Goal: Transaction & Acquisition: Purchase product/service

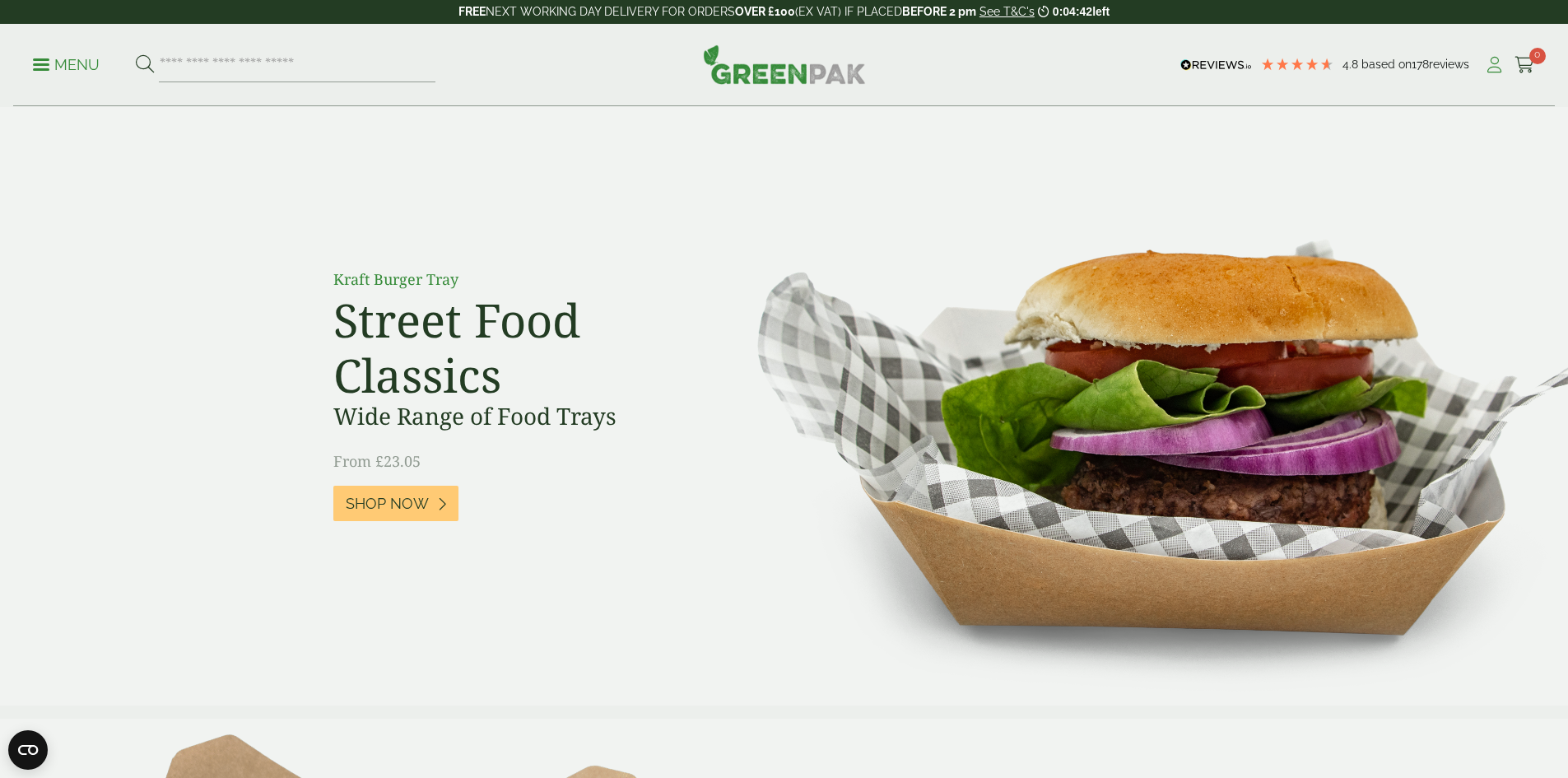
click at [1486, 68] on icon at bounding box center [1493, 64] width 20 height 17
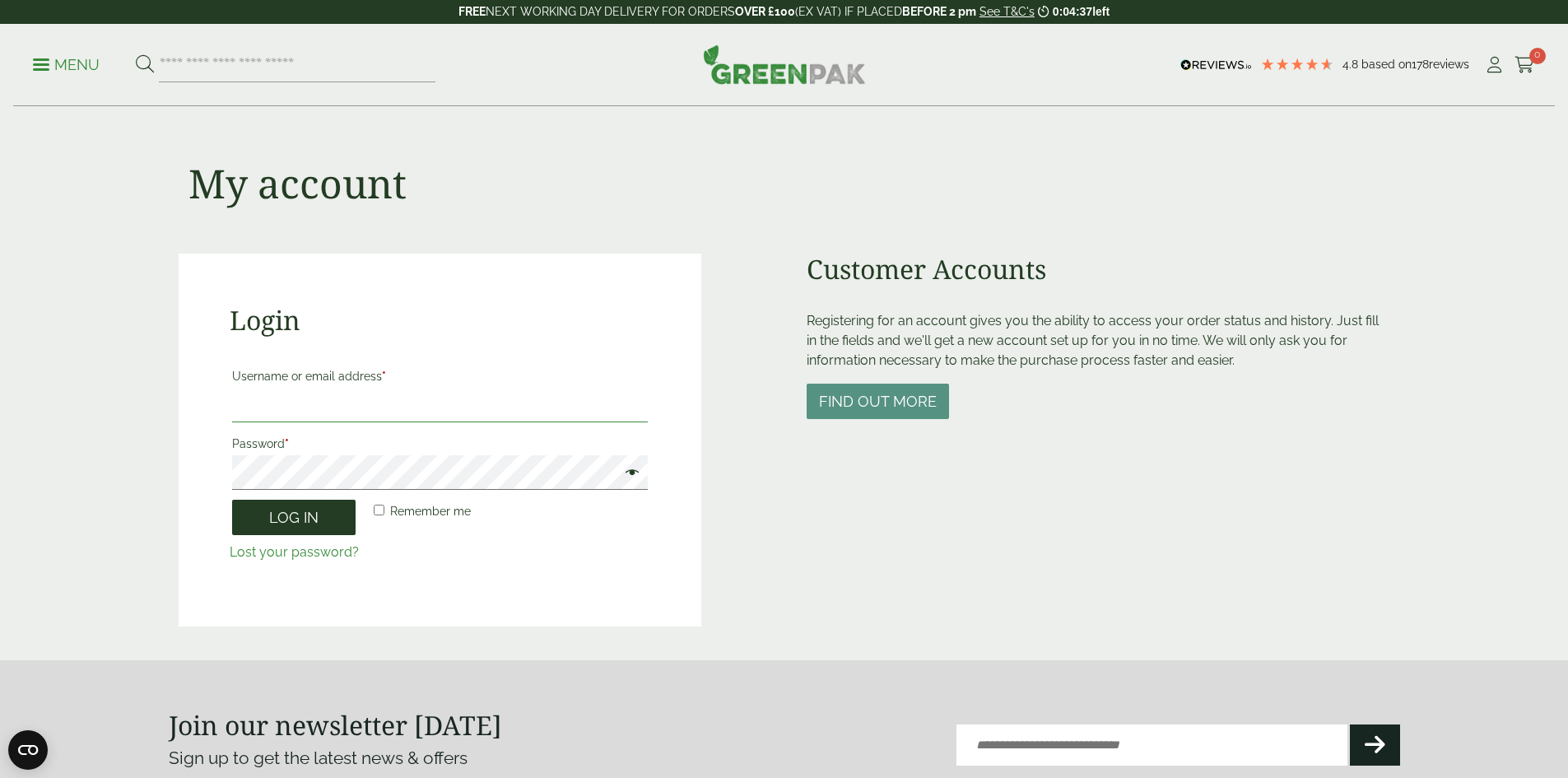
type input "**********"
click at [287, 516] on button "Log in" at bounding box center [293, 518] width 123 height 35
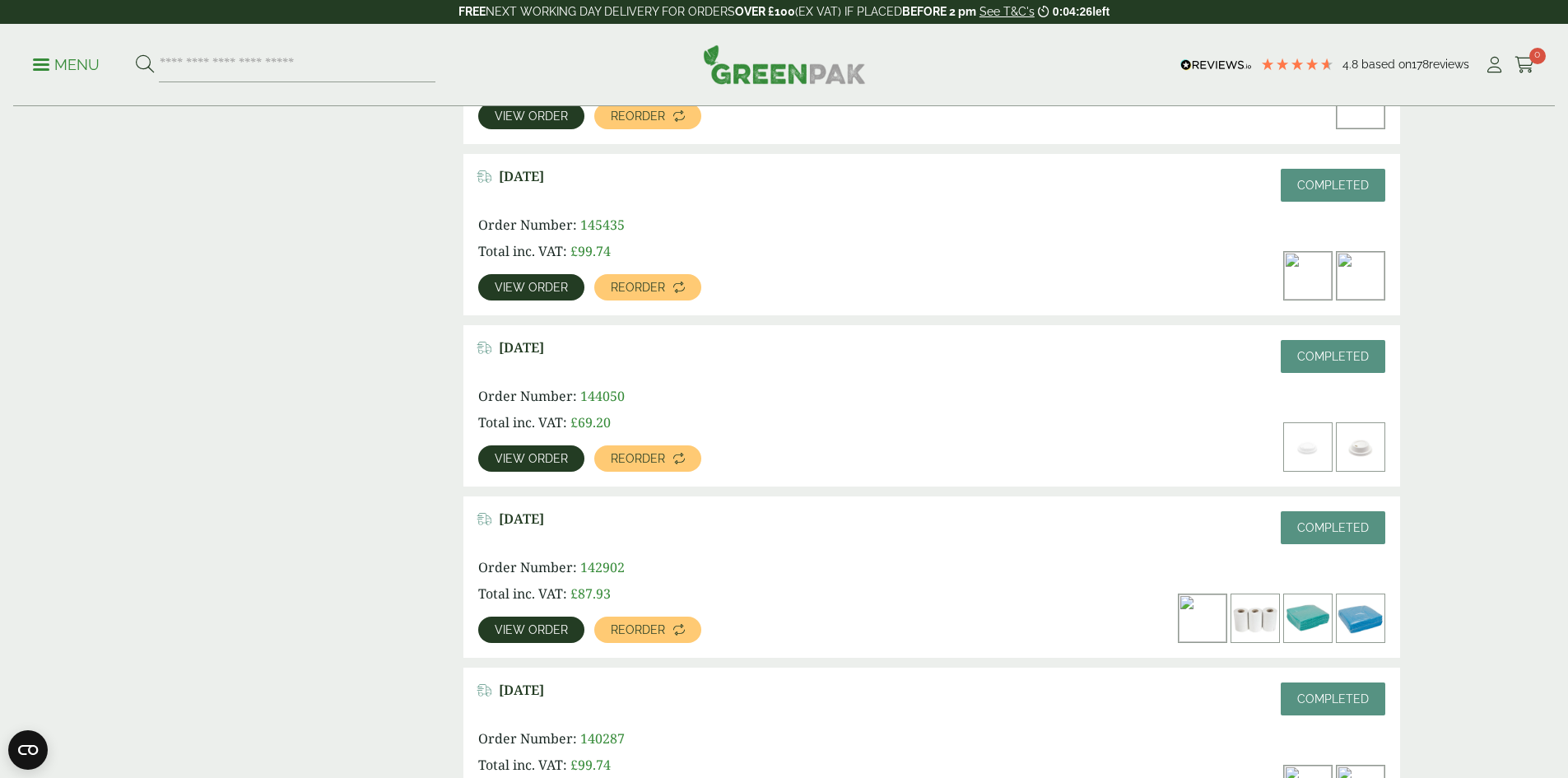
scroll to position [1235, 0]
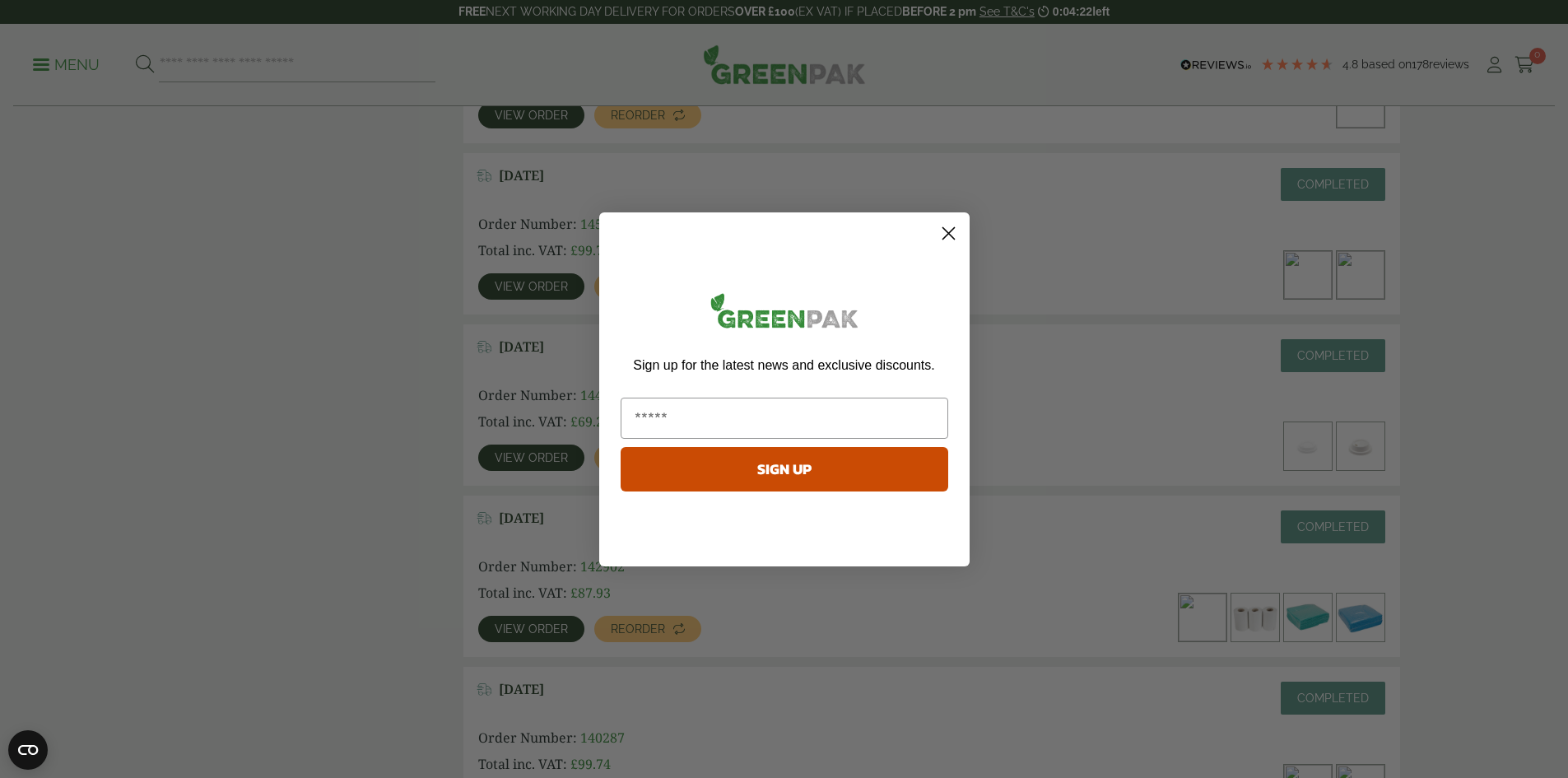
click at [949, 232] on icon "Close dialog" at bounding box center [949, 233] width 12 height 12
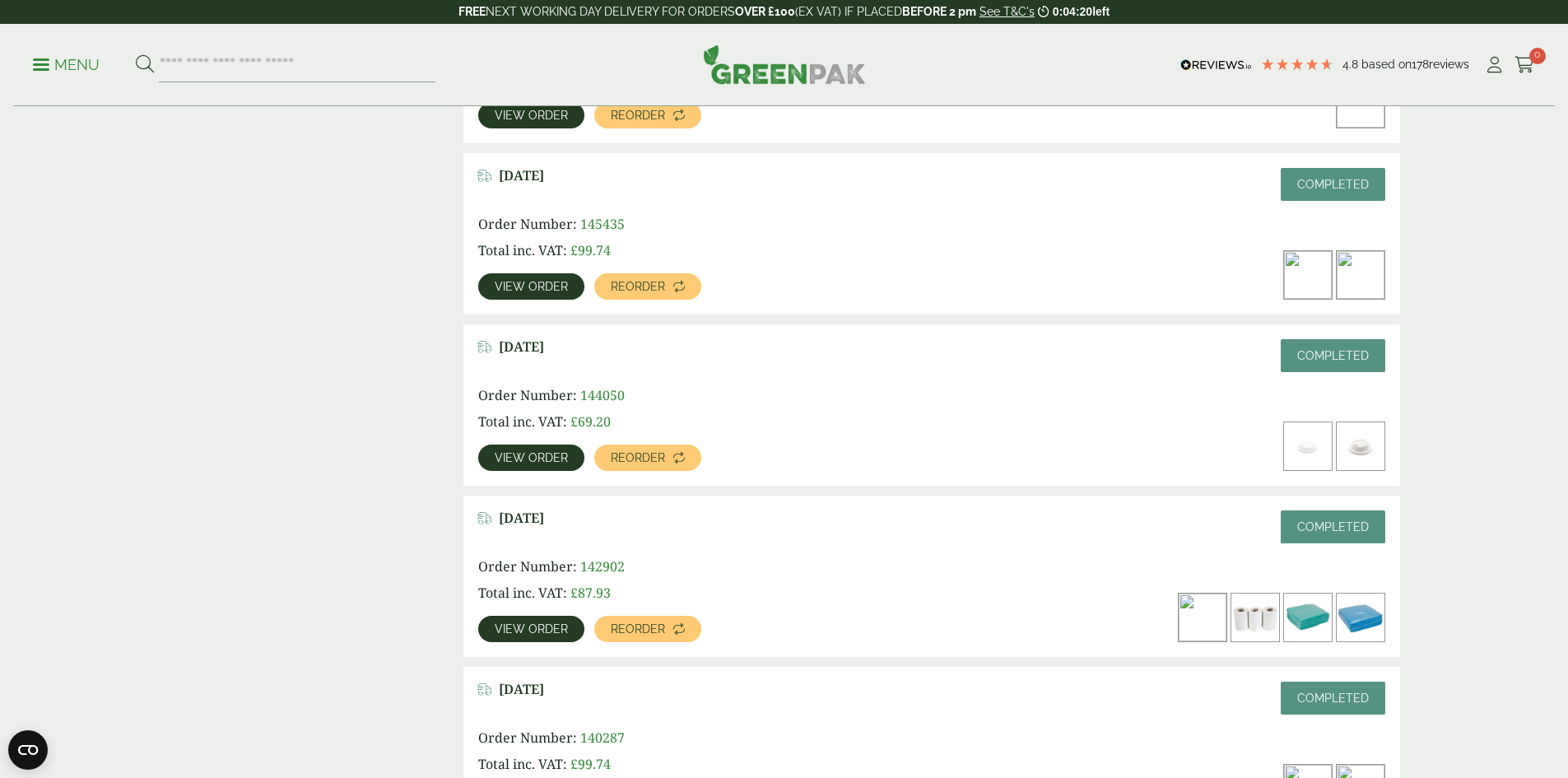
click at [1279, 593] on img at bounding box center [1254, 617] width 48 height 48
click at [584, 616] on link "View order" at bounding box center [530, 628] width 106 height 26
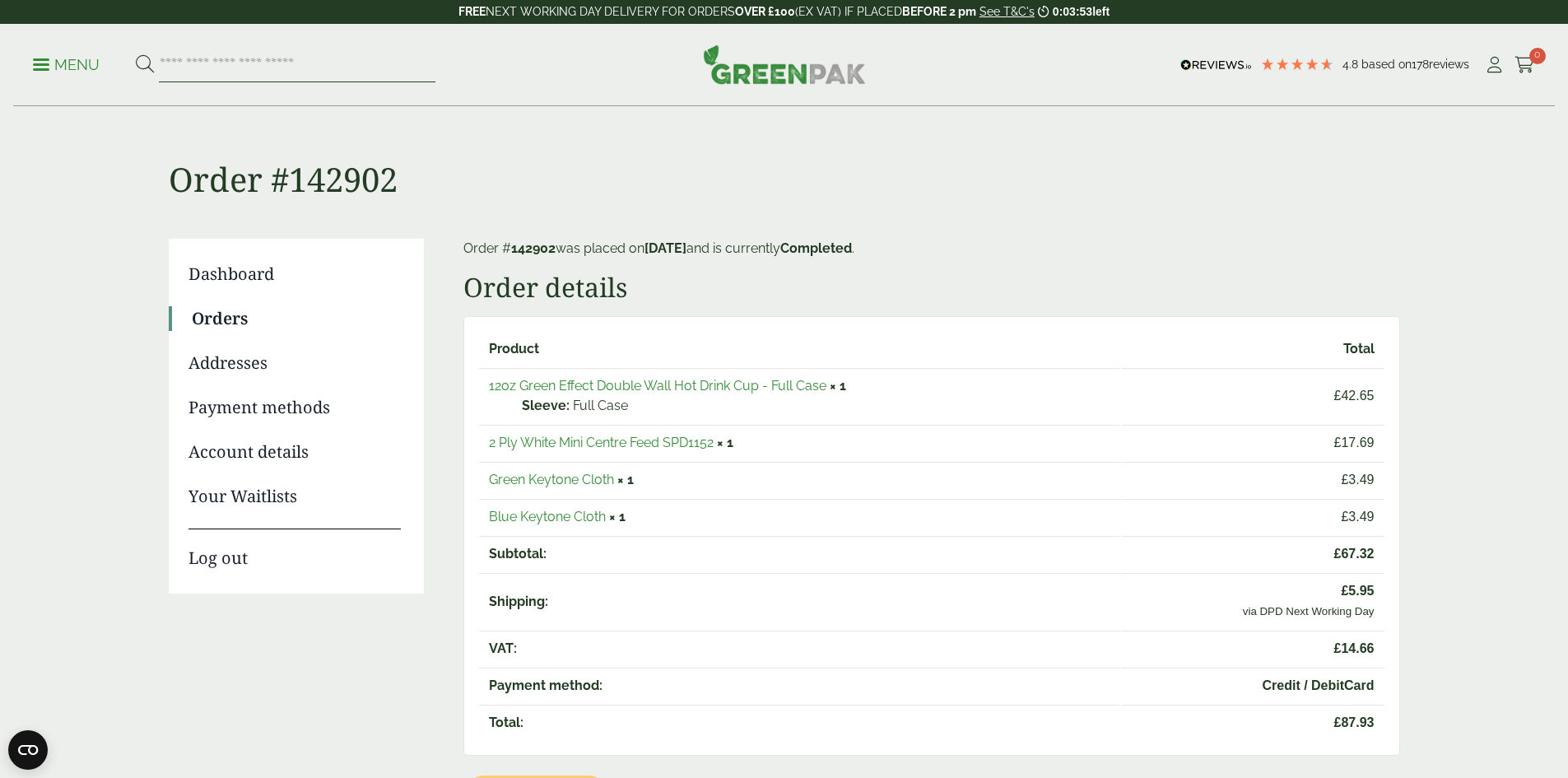
click at [207, 63] on input "search" at bounding box center [297, 65] width 277 height 35
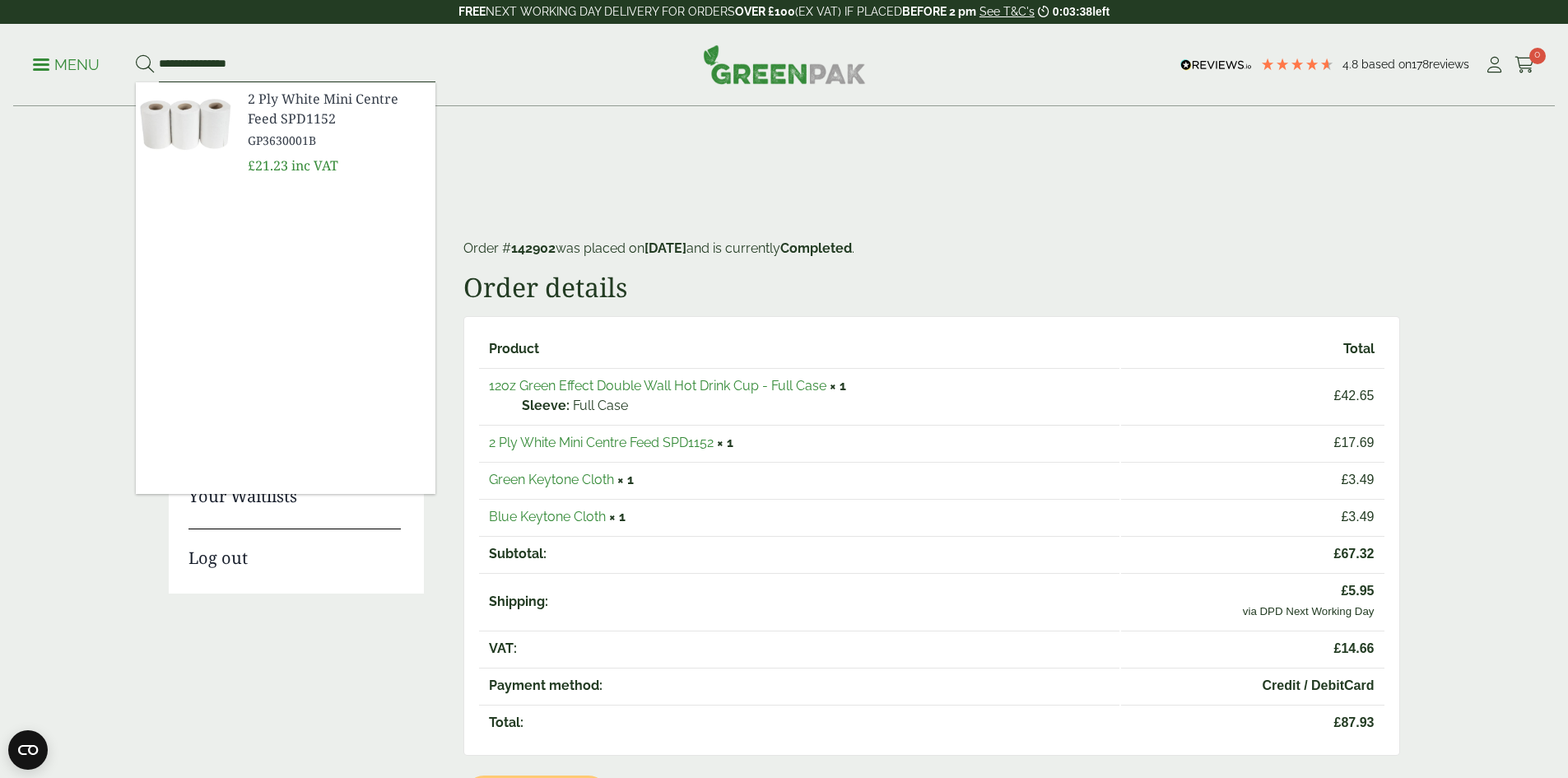
type input "**********"
click at [193, 115] on img at bounding box center [185, 121] width 99 height 79
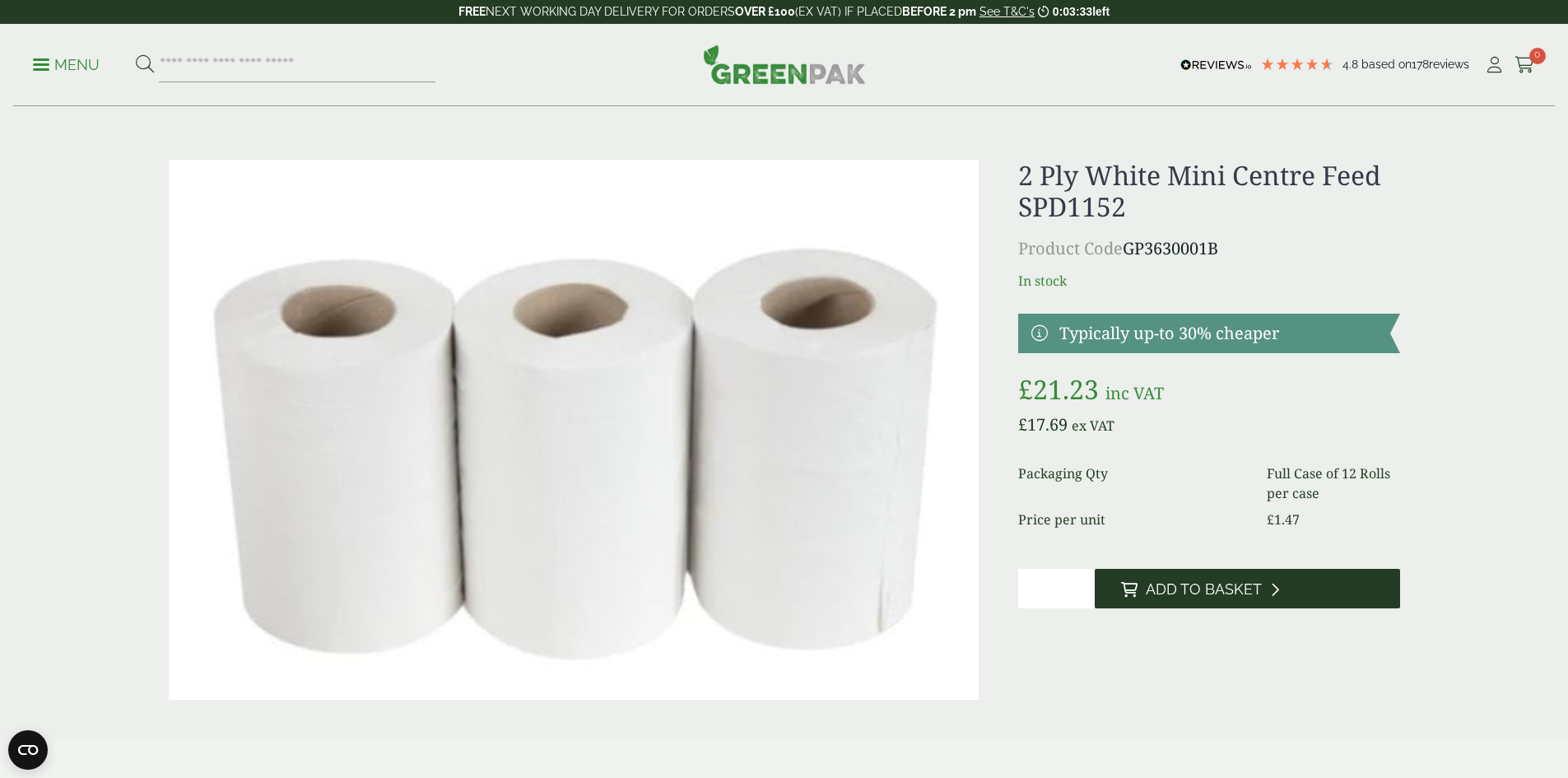
click at [1196, 591] on span "Add to Basket" at bounding box center [1204, 590] width 117 height 18
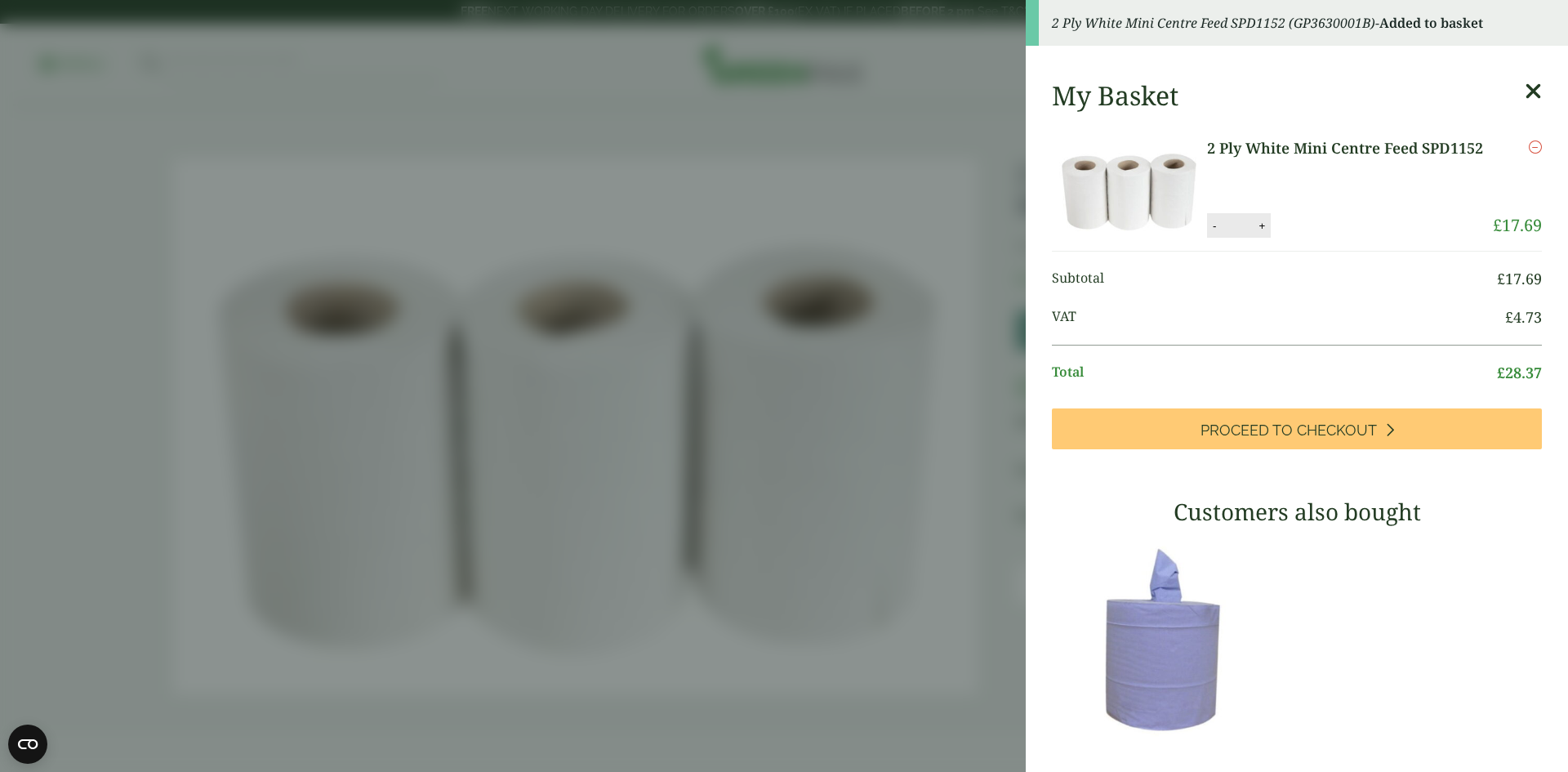
click at [1526, 89] on icon at bounding box center [1534, 92] width 17 height 23
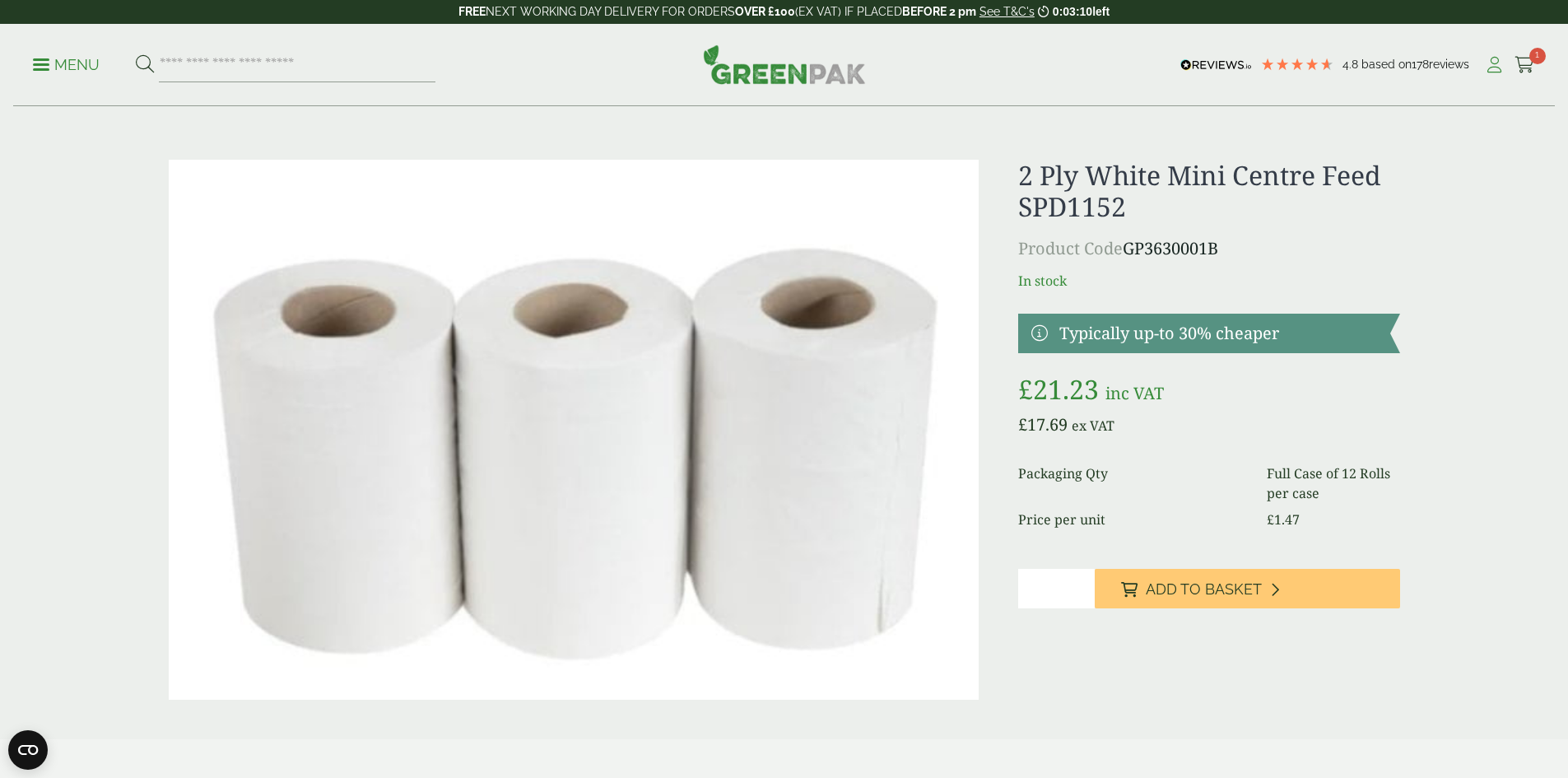
click at [1485, 69] on icon at bounding box center [1493, 64] width 20 height 17
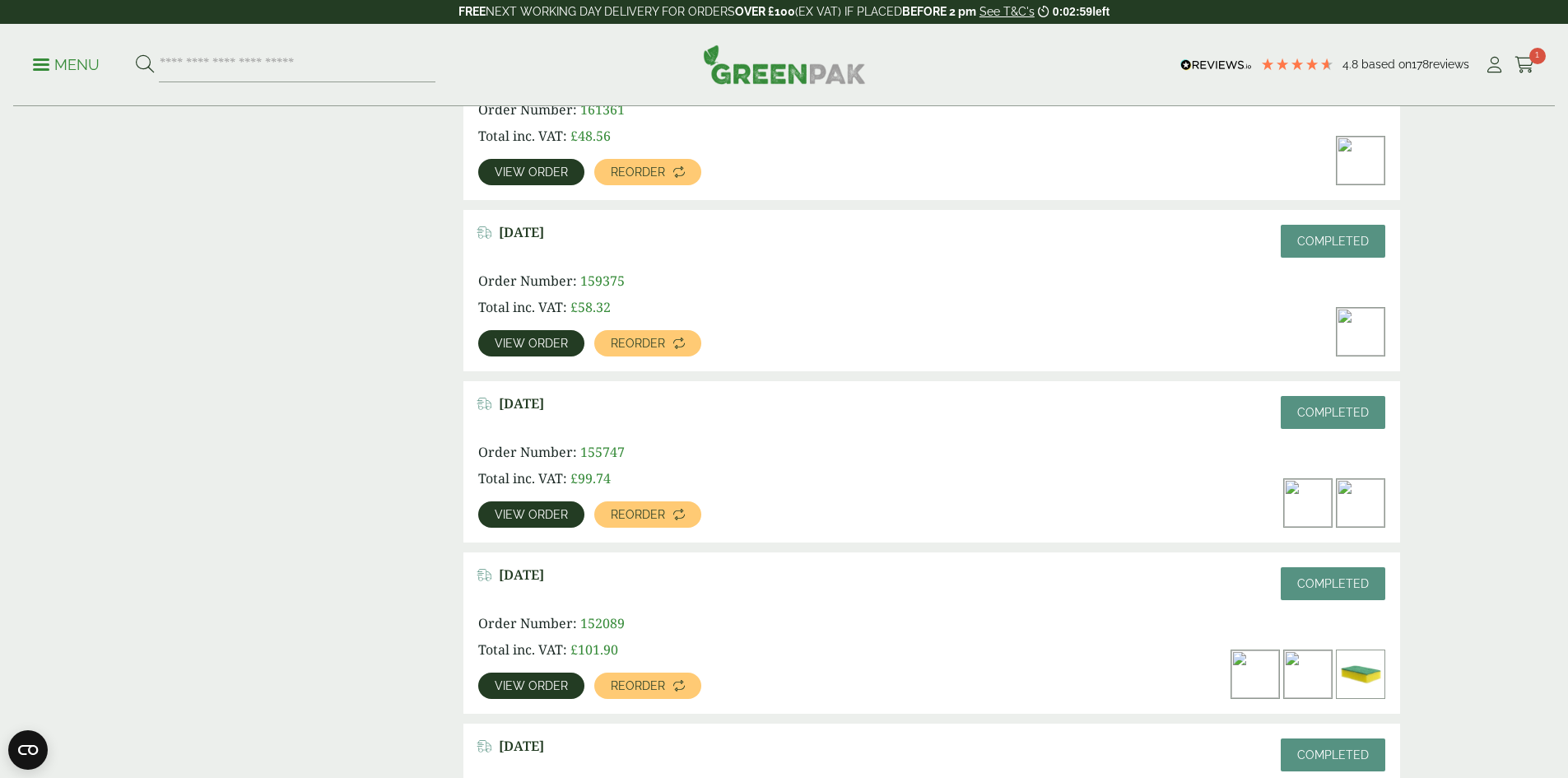
scroll to position [494, 0]
click at [568, 508] on span "View order" at bounding box center [530, 514] width 73 height 12
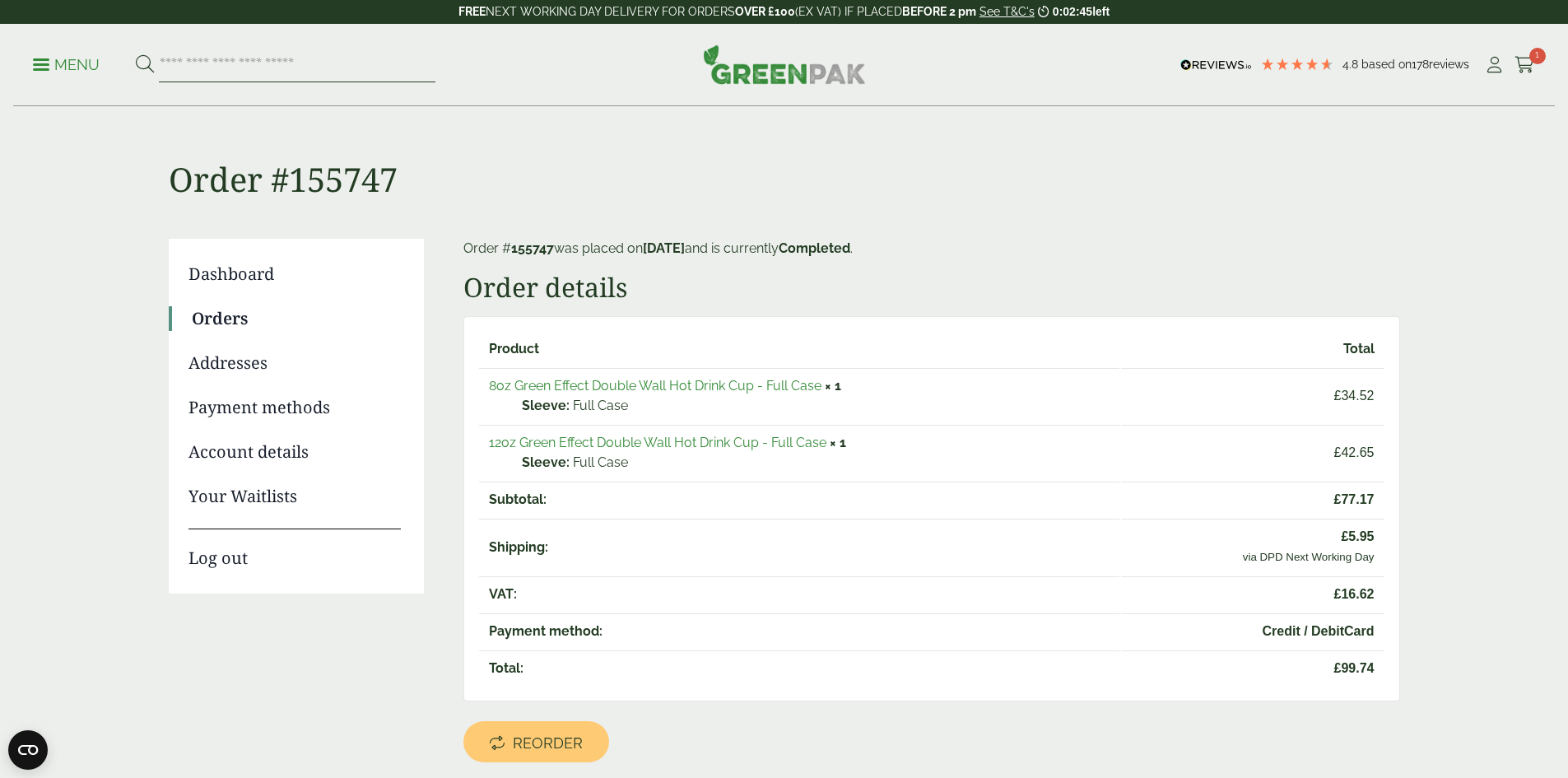
click at [219, 60] on input "search" at bounding box center [297, 65] width 277 height 35
type input "**********"
click at [136, 54] on button at bounding box center [145, 65] width 18 height 21
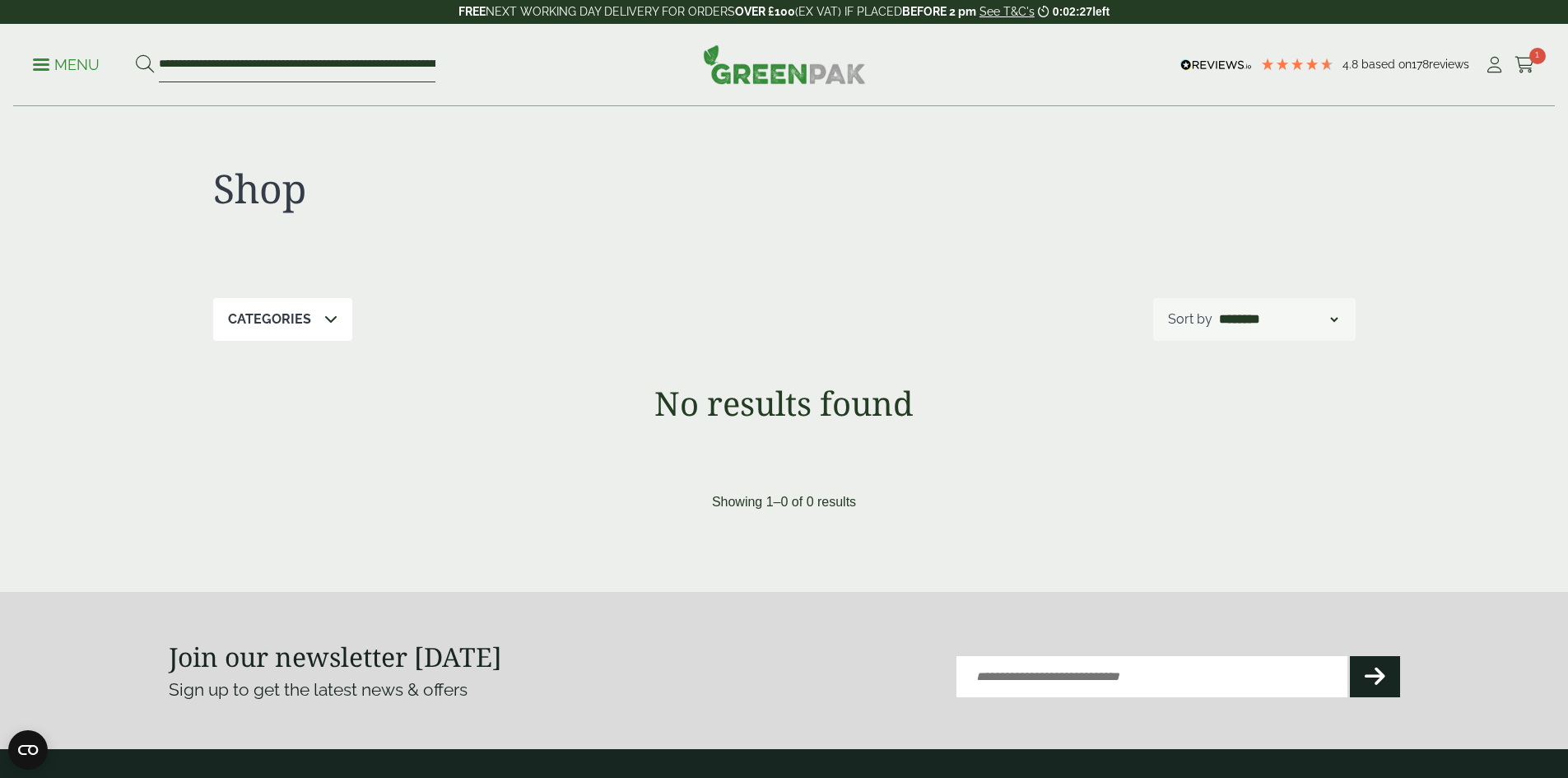
click at [338, 59] on input "**********" at bounding box center [297, 65] width 277 height 35
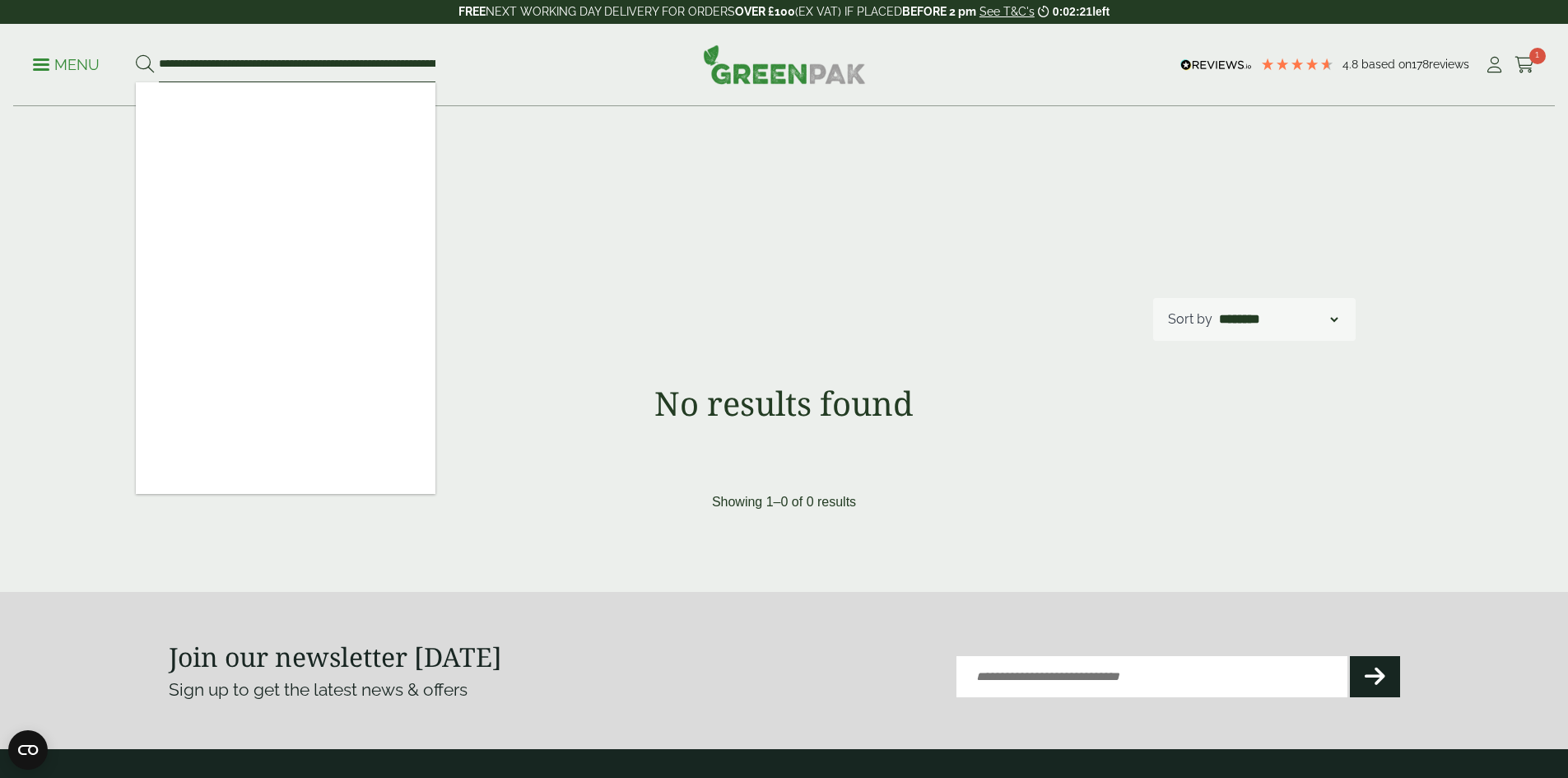
click at [435, 64] on input "**********" at bounding box center [297, 65] width 277 height 35
click at [422, 66] on input "**********" at bounding box center [297, 65] width 277 height 35
click at [478, 199] on h1 "Shop" at bounding box center [499, 188] width 571 height 48
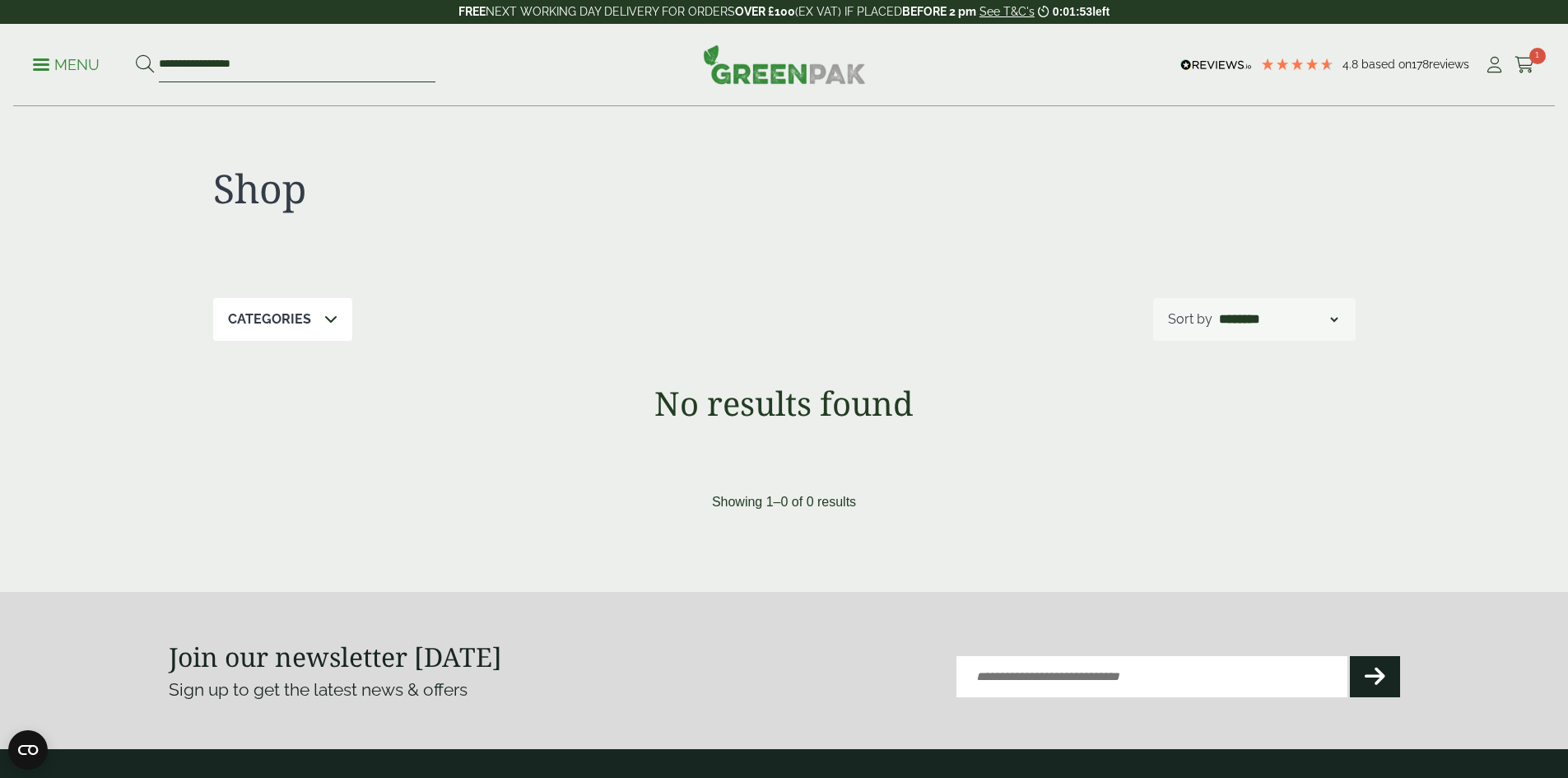
click at [253, 62] on input "**********" at bounding box center [297, 65] width 277 height 35
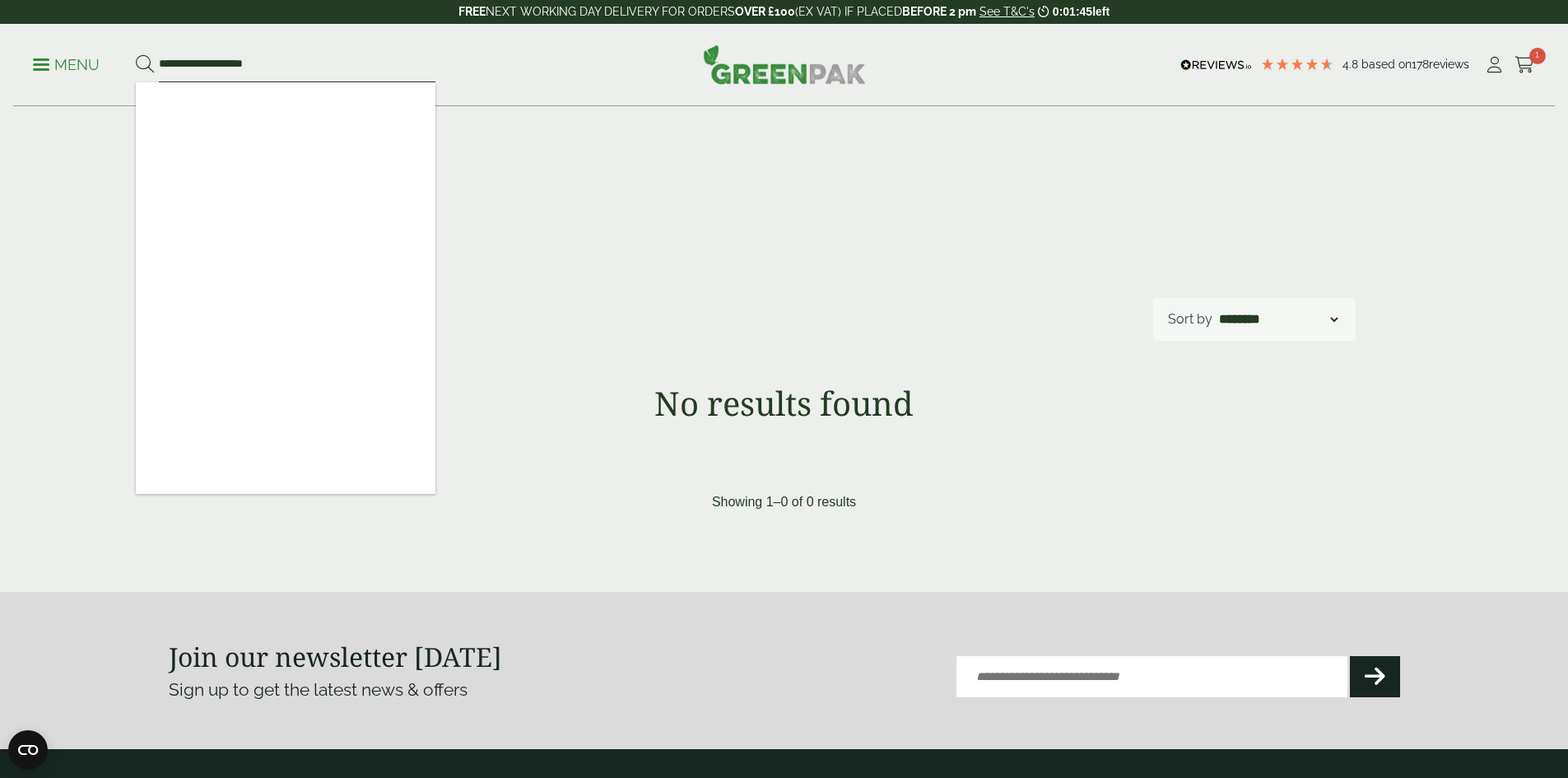
click at [277, 63] on input "**********" at bounding box center [297, 65] width 277 height 35
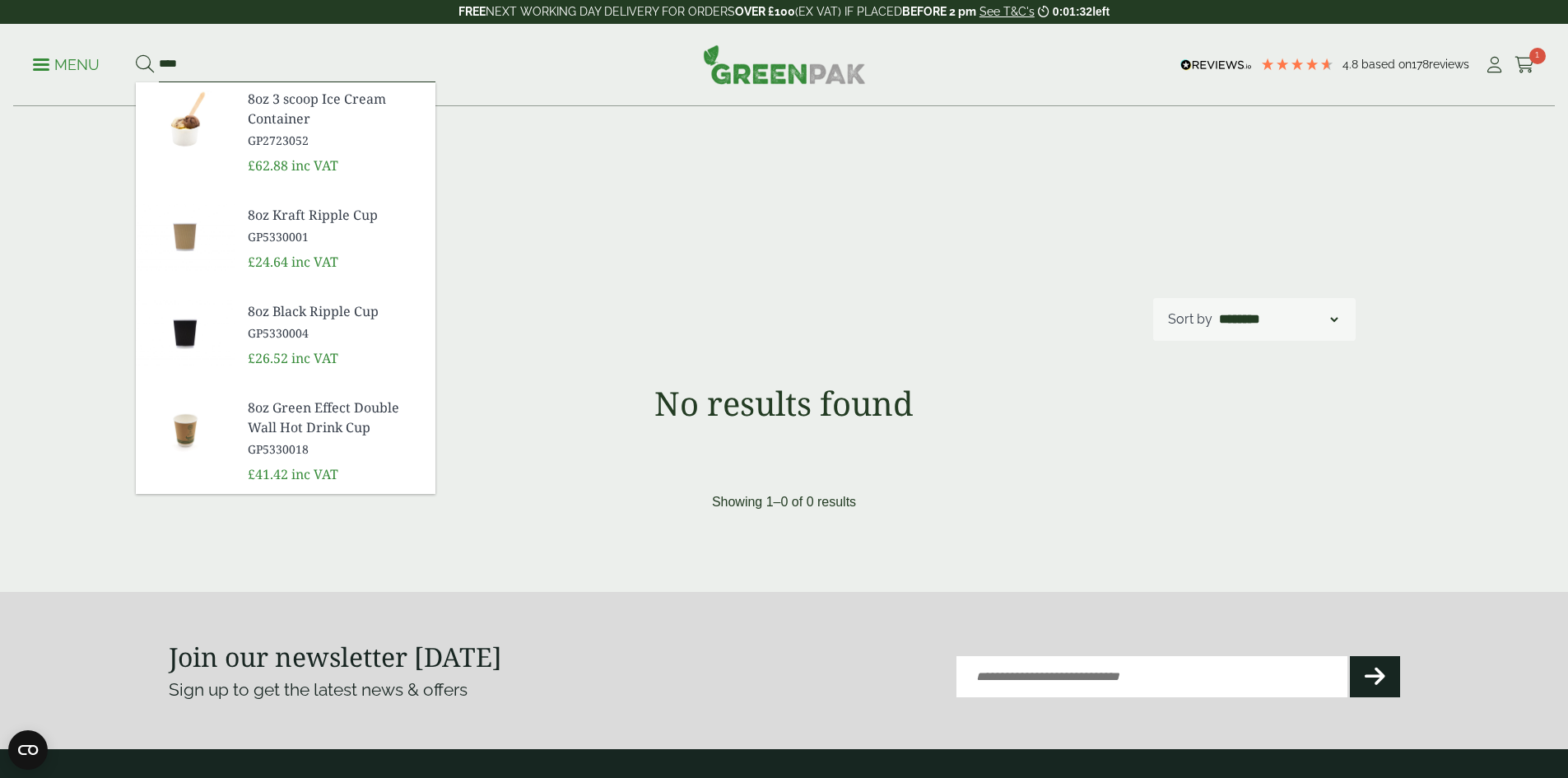
type input "***"
click at [313, 412] on span "8oz Green Effect Double Wall Hot Drink Cup" at bounding box center [335, 417] width 175 height 40
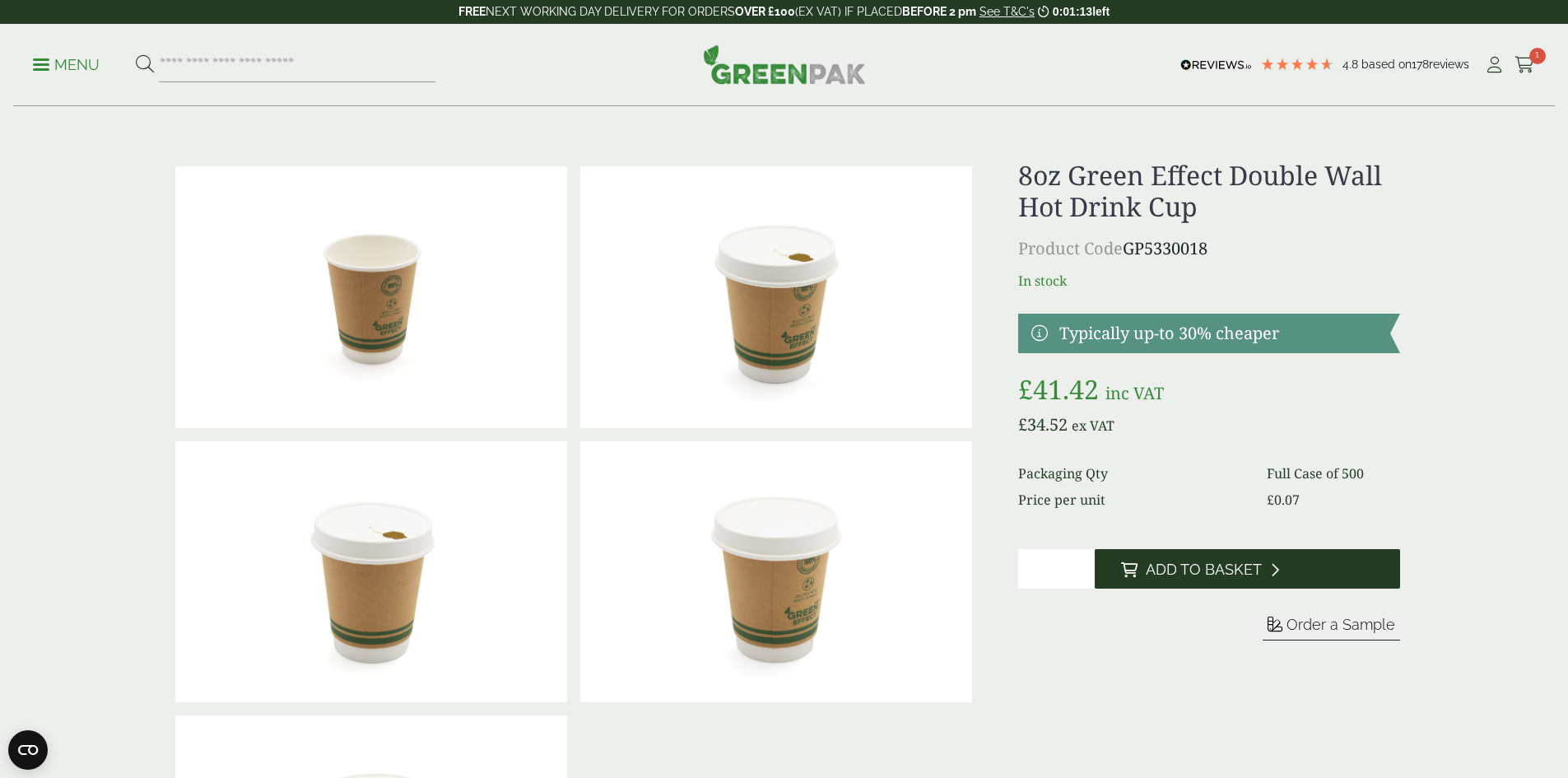
click at [1210, 575] on span "Add to Basket" at bounding box center [1204, 569] width 117 height 18
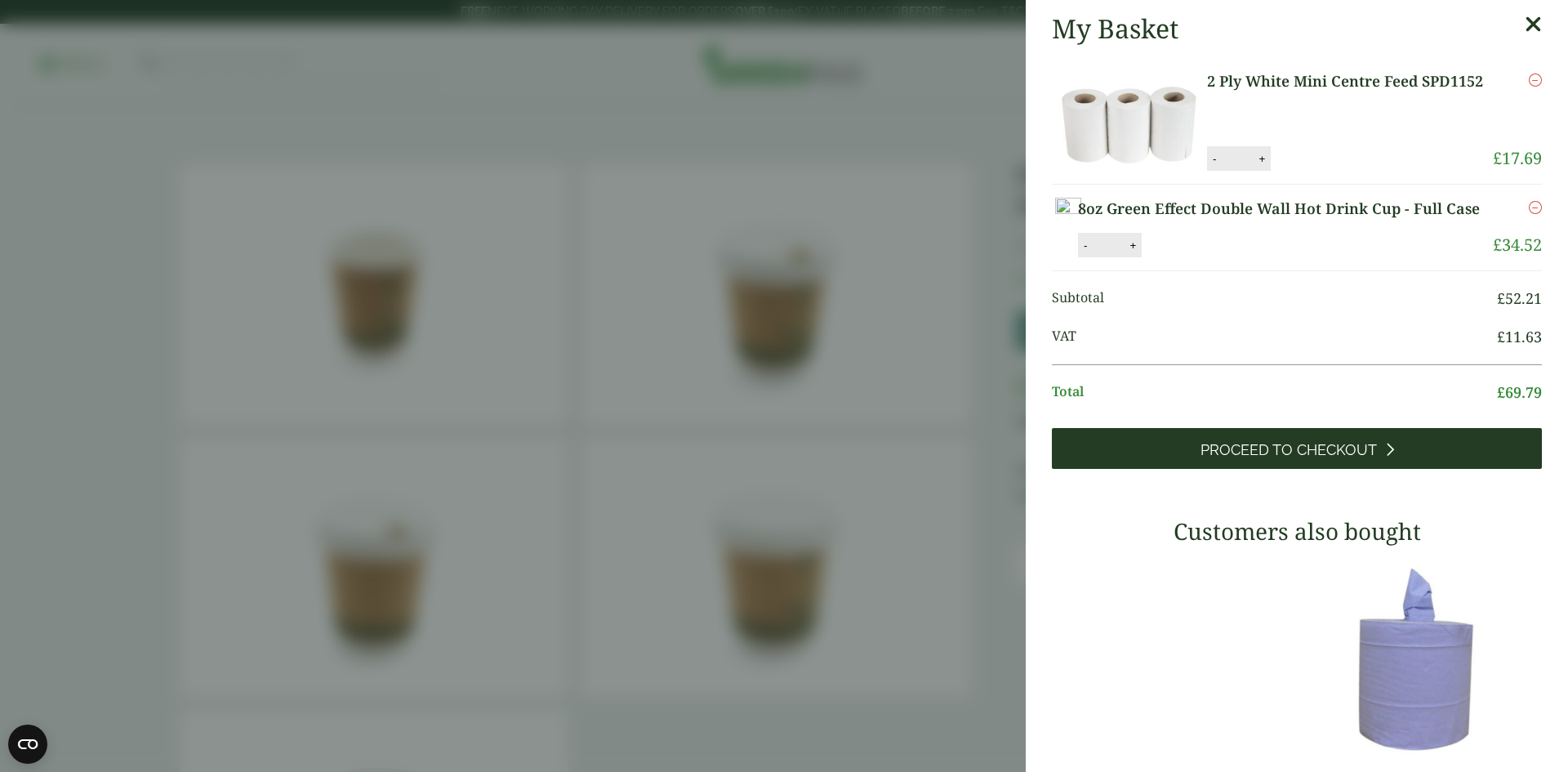
click at [1220, 459] on span "Proceed to Checkout" at bounding box center [1289, 450] width 176 height 18
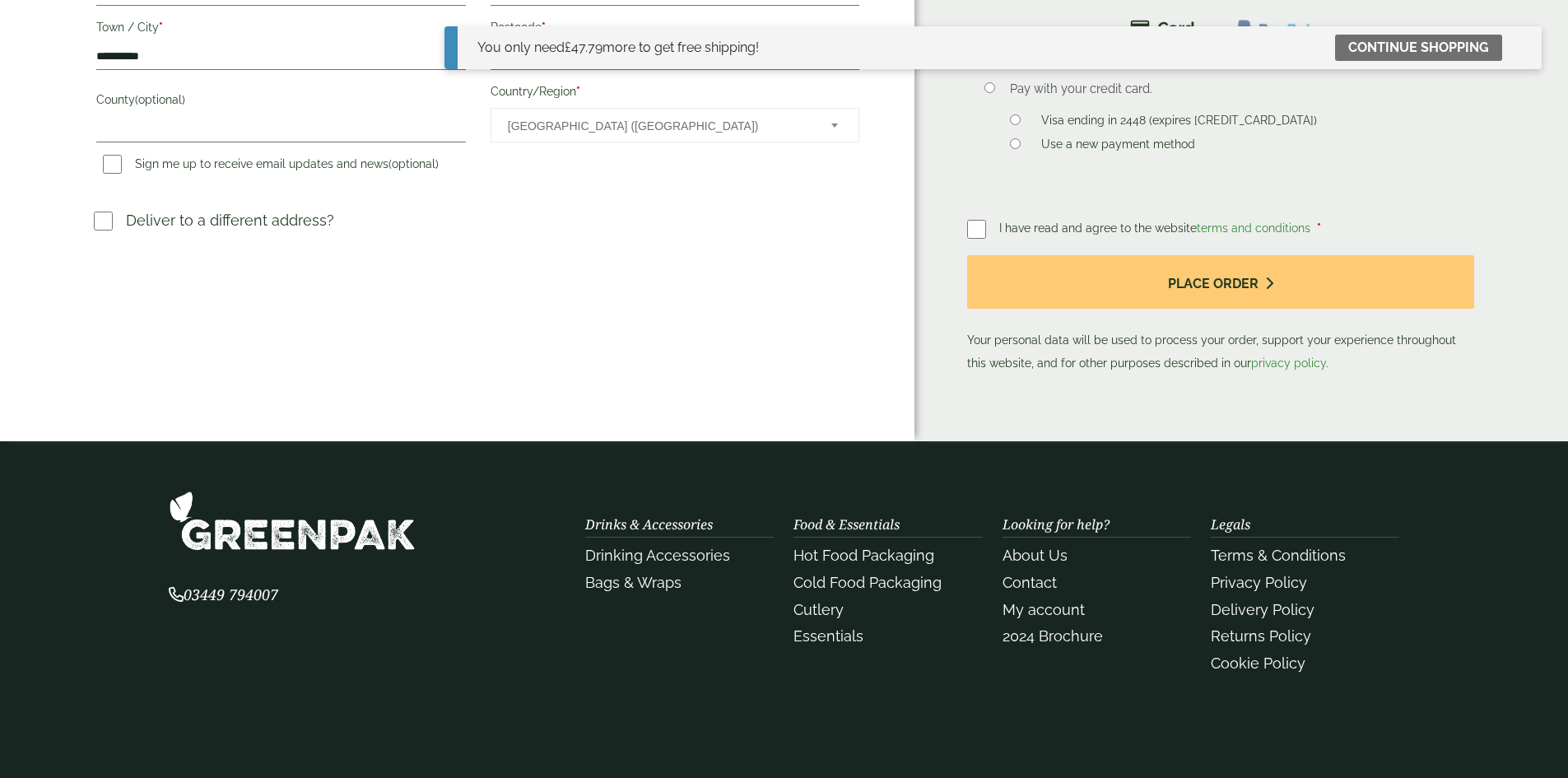
scroll to position [654, 0]
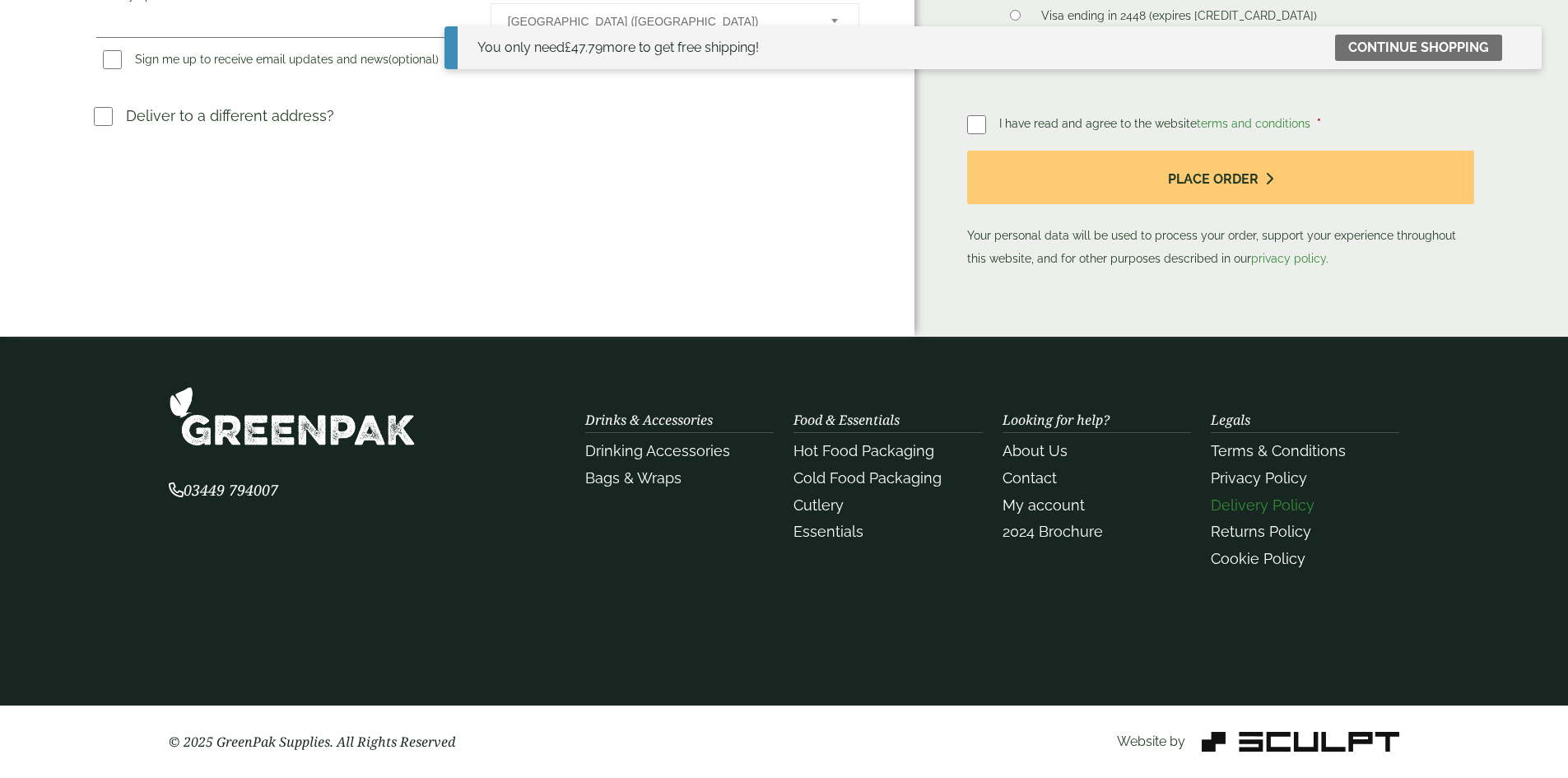
click at [1251, 511] on link "Delivery Policy" at bounding box center [1262, 505] width 104 height 17
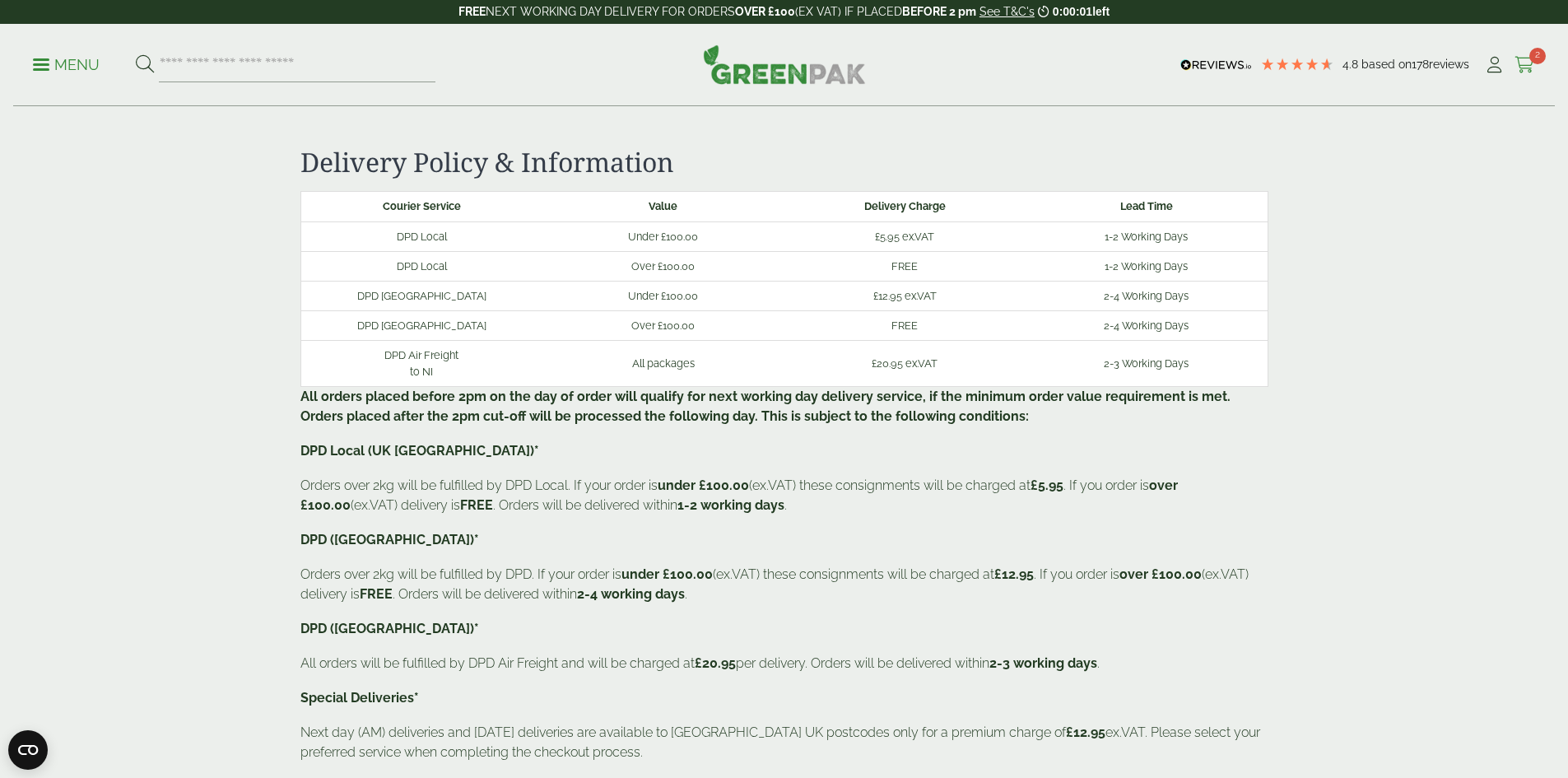
click at [1529, 61] on span "2" at bounding box center [1537, 55] width 17 height 17
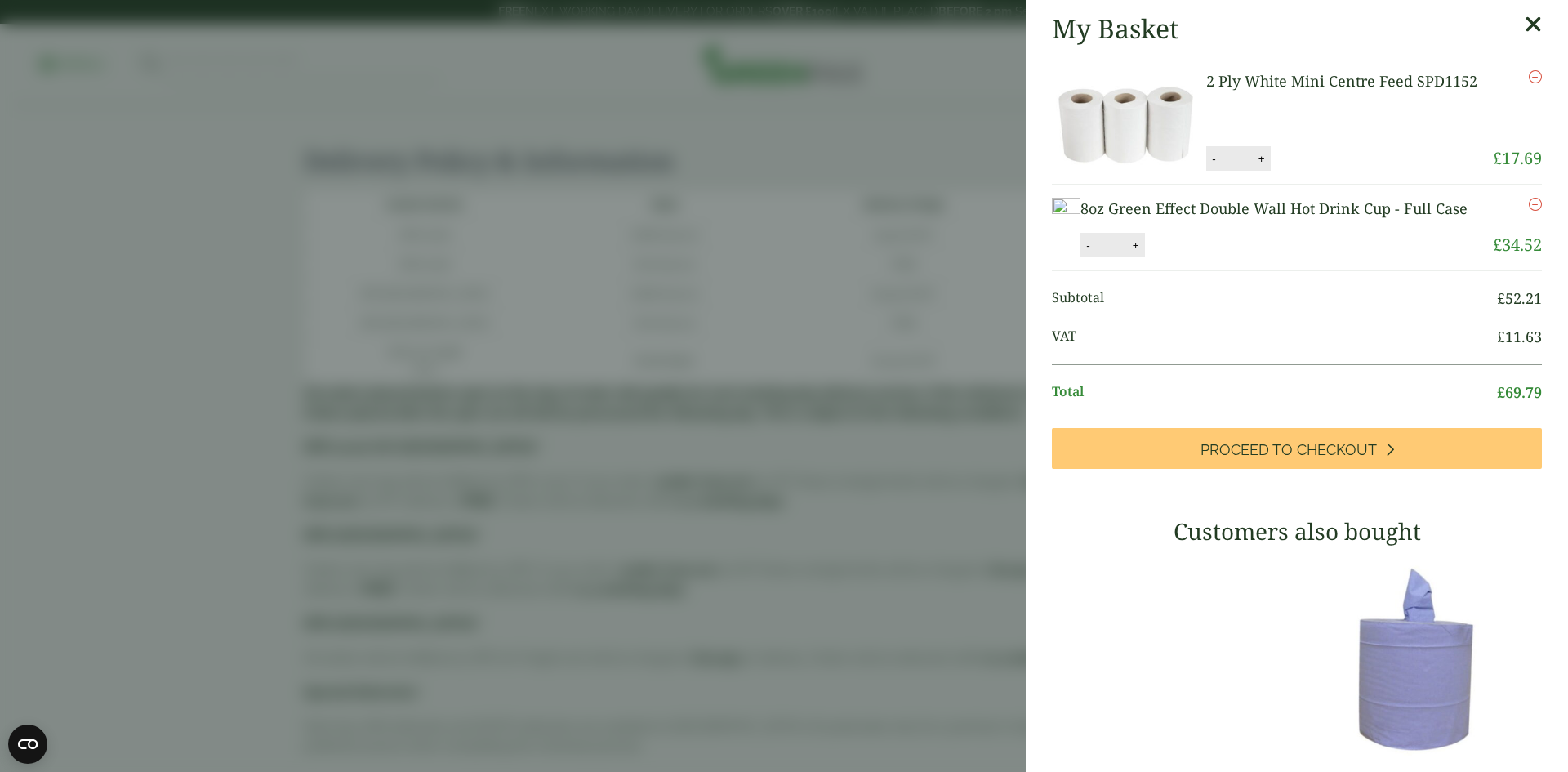
click at [1526, 29] on icon at bounding box center [1534, 25] width 17 height 23
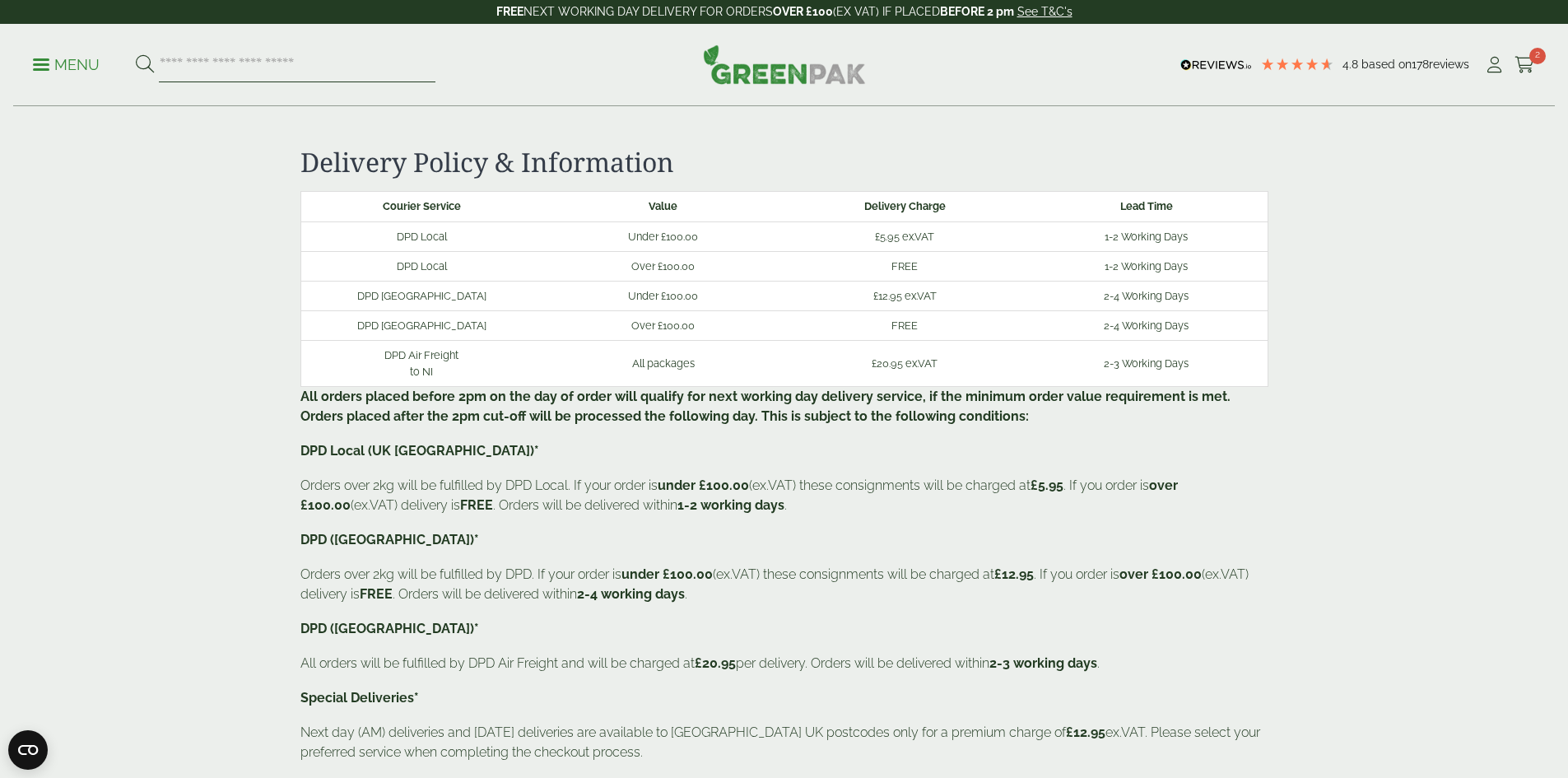
click at [216, 62] on input "search" at bounding box center [297, 65] width 277 height 35
click at [52, 61] on p "Menu" at bounding box center [66, 65] width 67 height 19
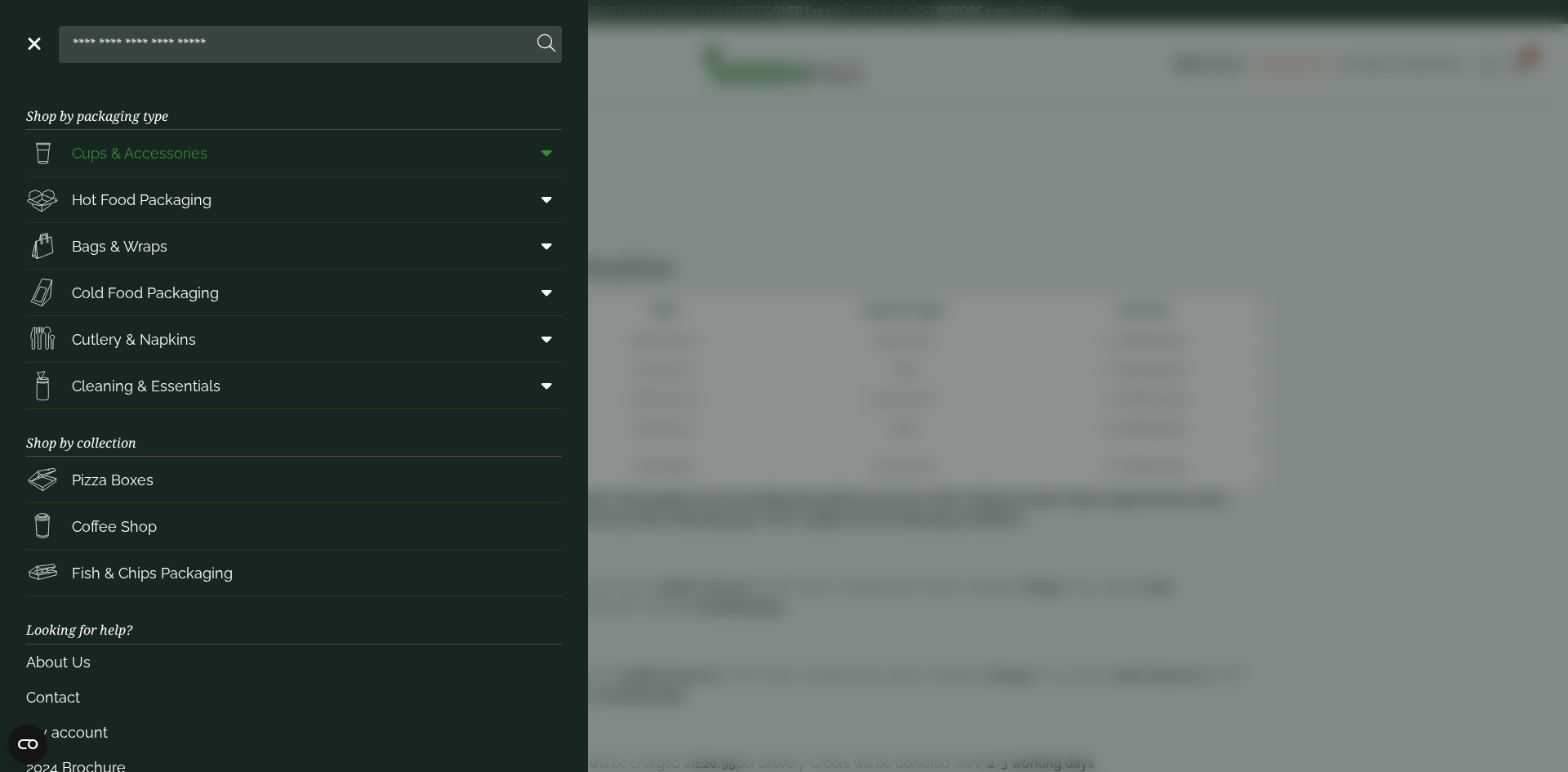
click at [112, 154] on span "Cups & Accessories" at bounding box center [140, 152] width 136 height 22
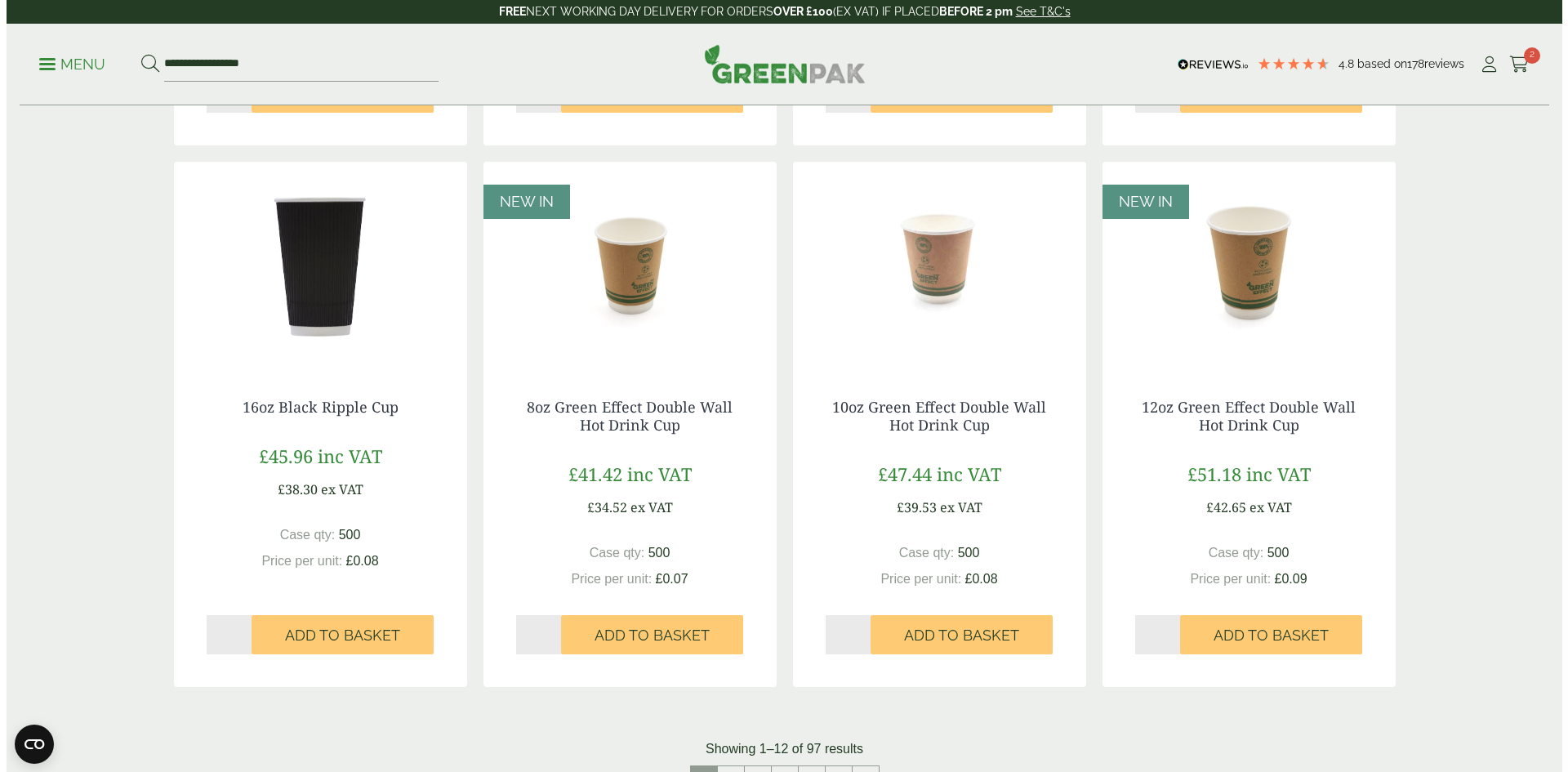
scroll to position [1307, 0]
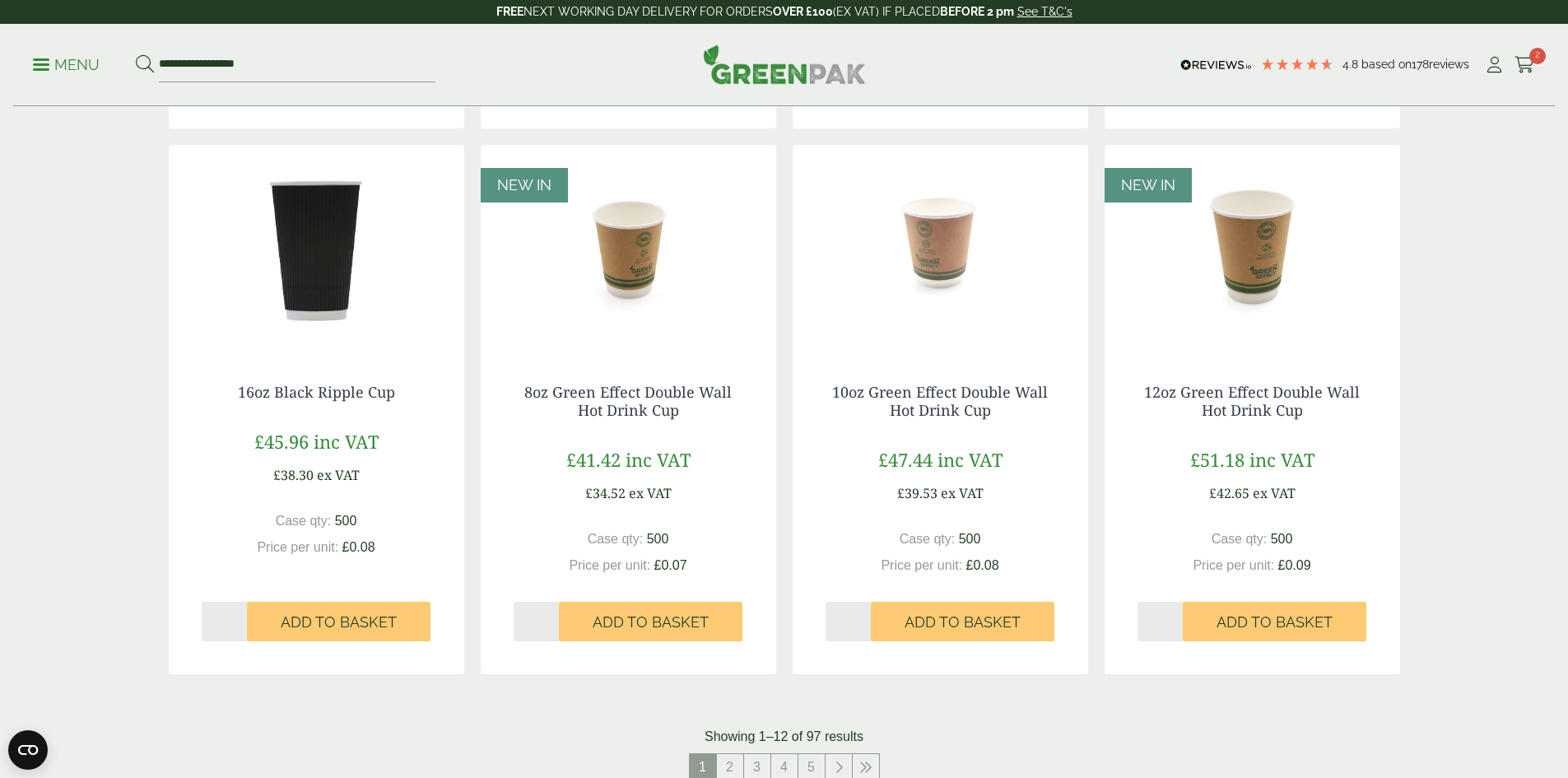
drag, startPoint x: 1283, startPoint y: 627, endPoint x: 1252, endPoint y: 558, distance: 75.6
click at [1283, 627] on span "Add to Basket" at bounding box center [1275, 622] width 117 height 18
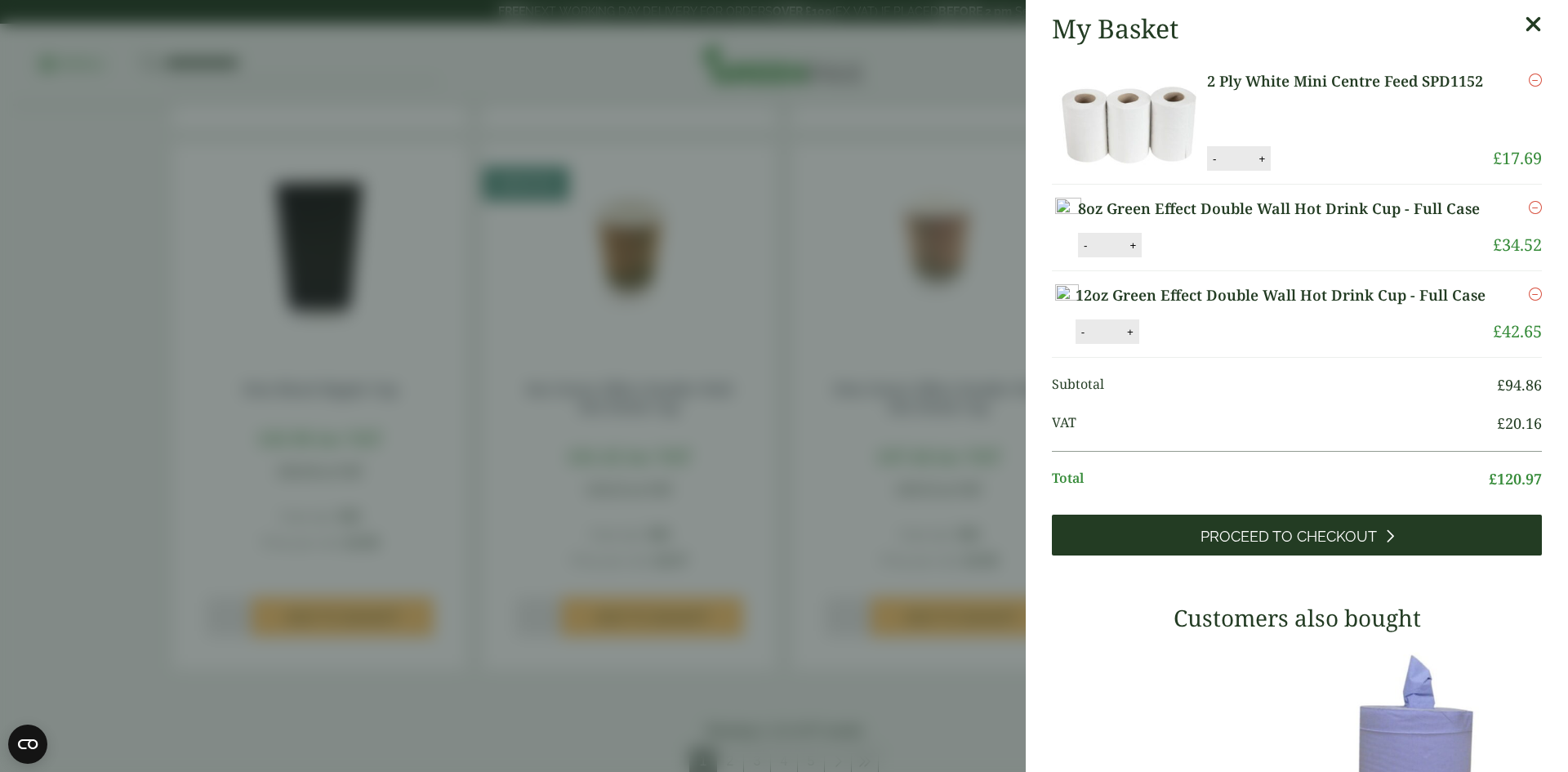
click at [1308, 546] on span "Proceed to Checkout" at bounding box center [1289, 537] width 176 height 18
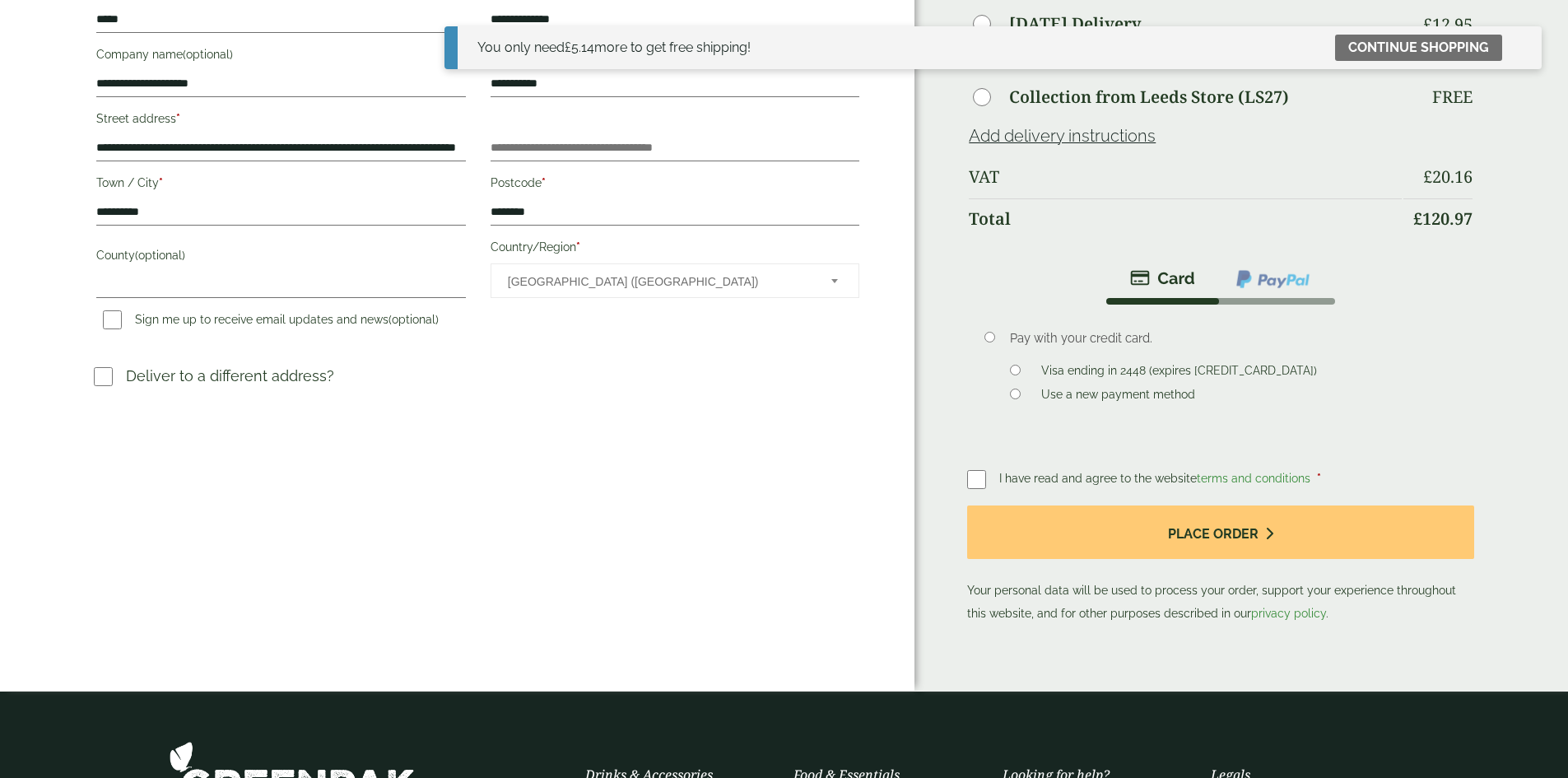
scroll to position [412, 0]
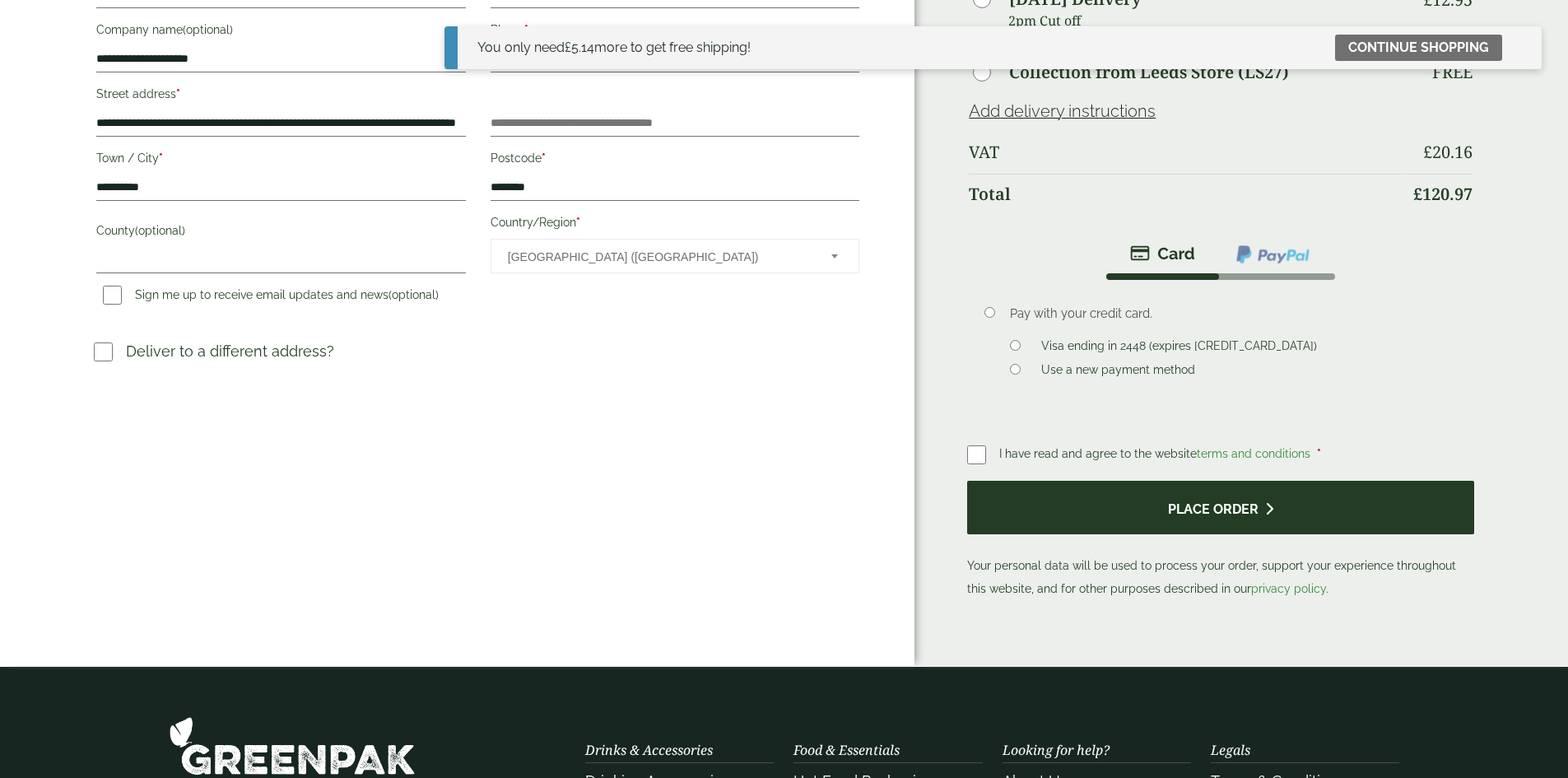
click at [1164, 501] on button "Place order" at bounding box center [1219, 507] width 506 height 53
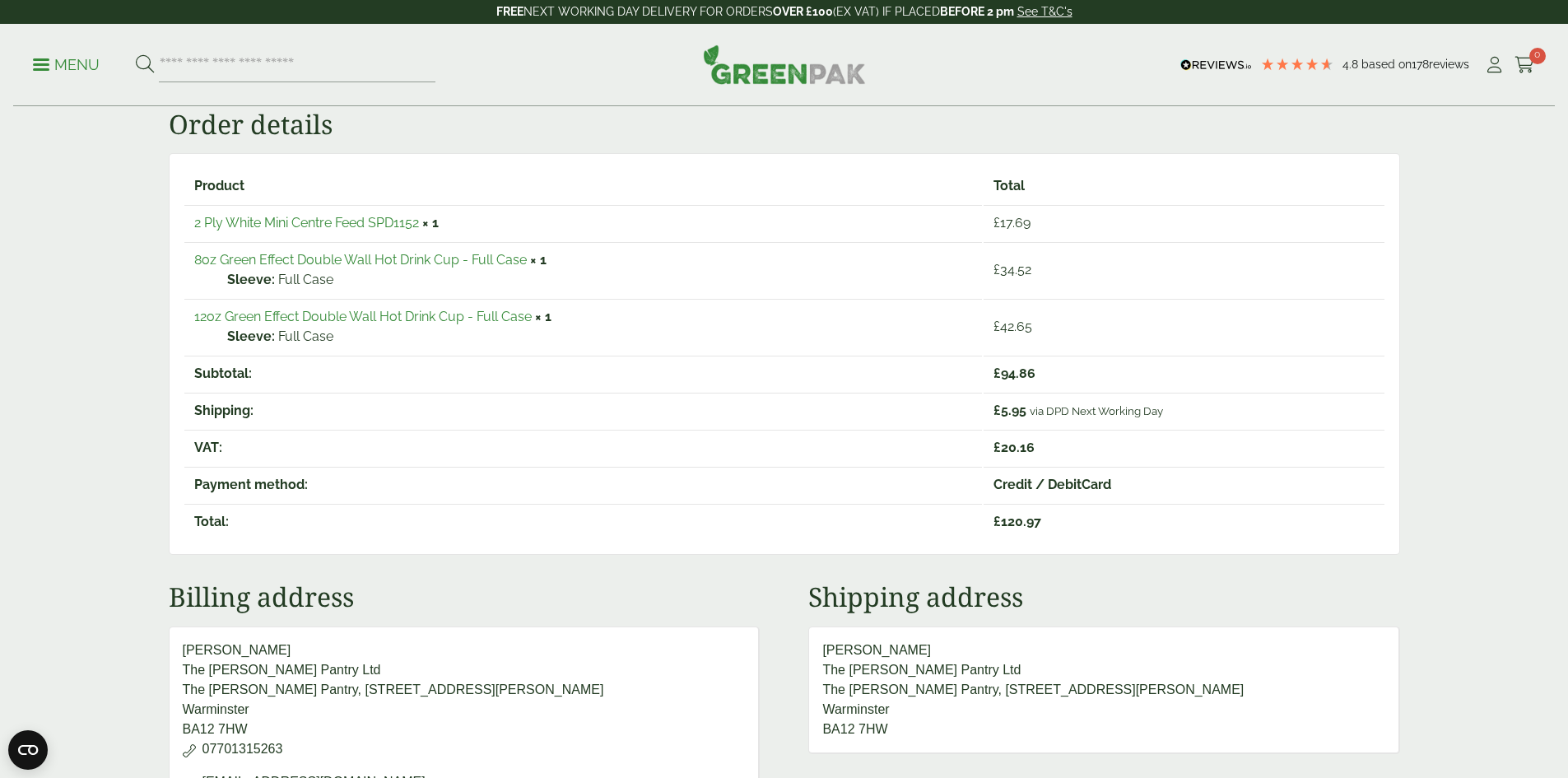
scroll to position [247, 0]
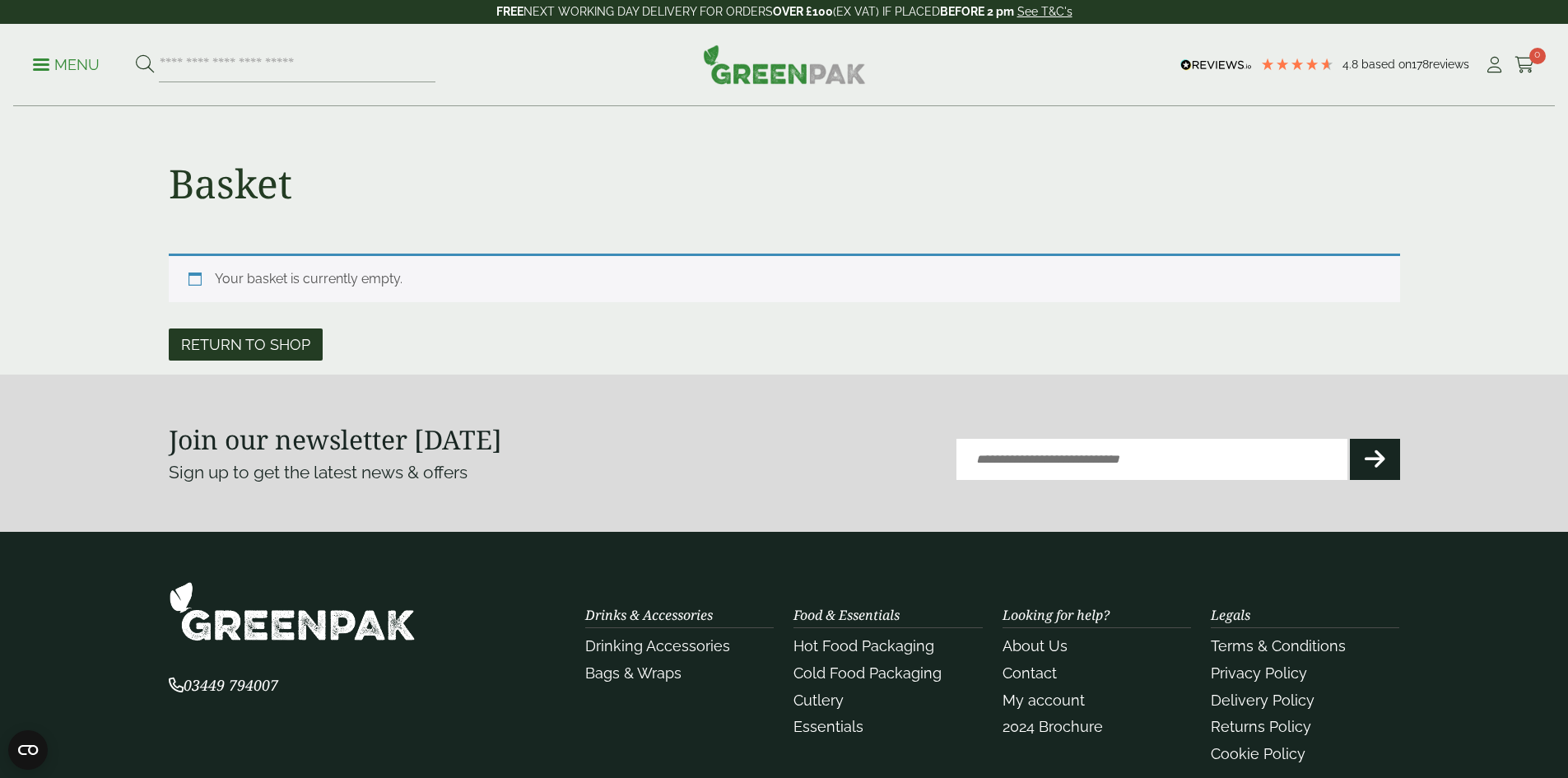
click at [276, 348] on link "Return to shop" at bounding box center [246, 344] width 154 height 32
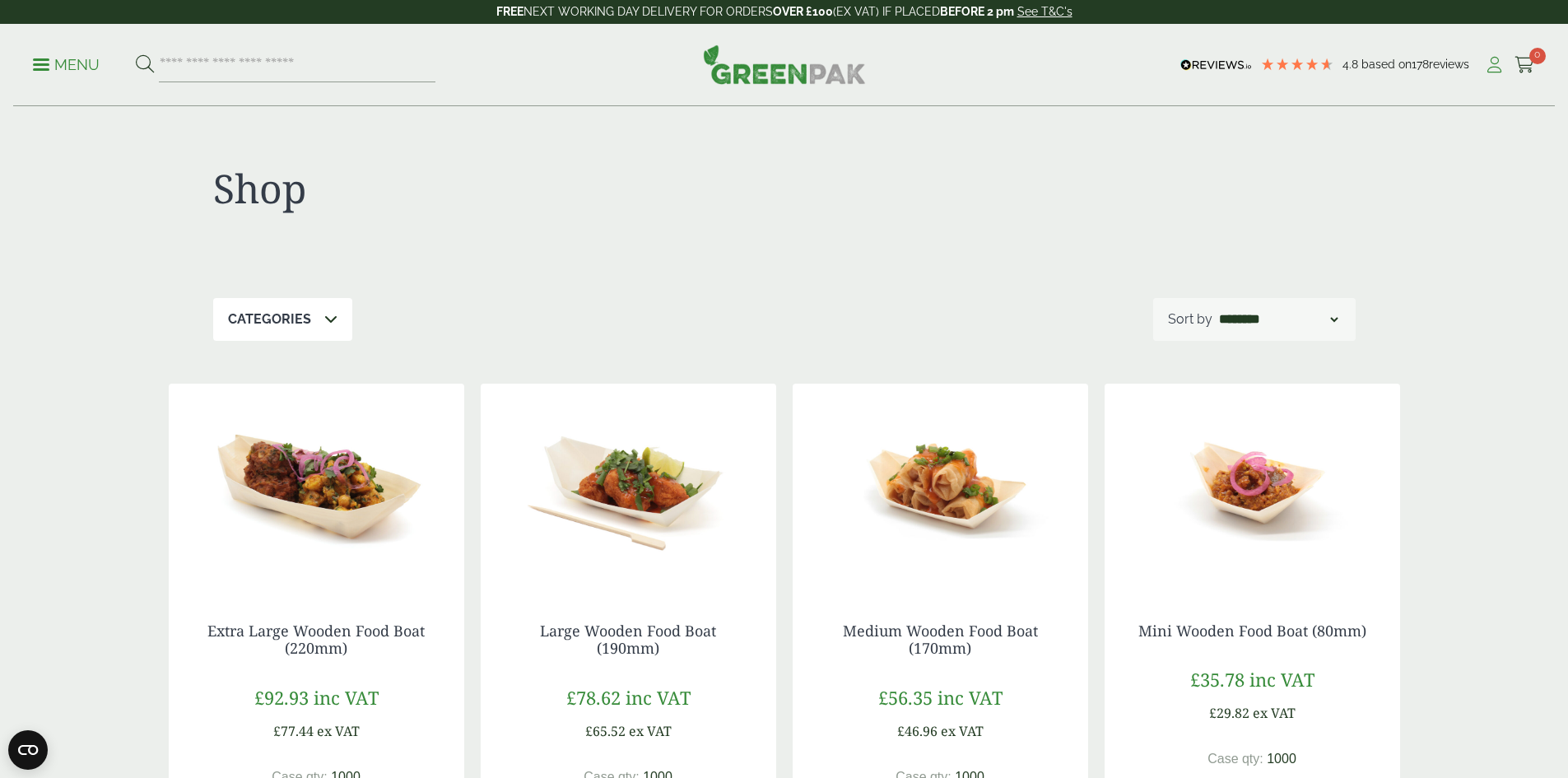
click at [1486, 67] on icon at bounding box center [1493, 64] width 20 height 17
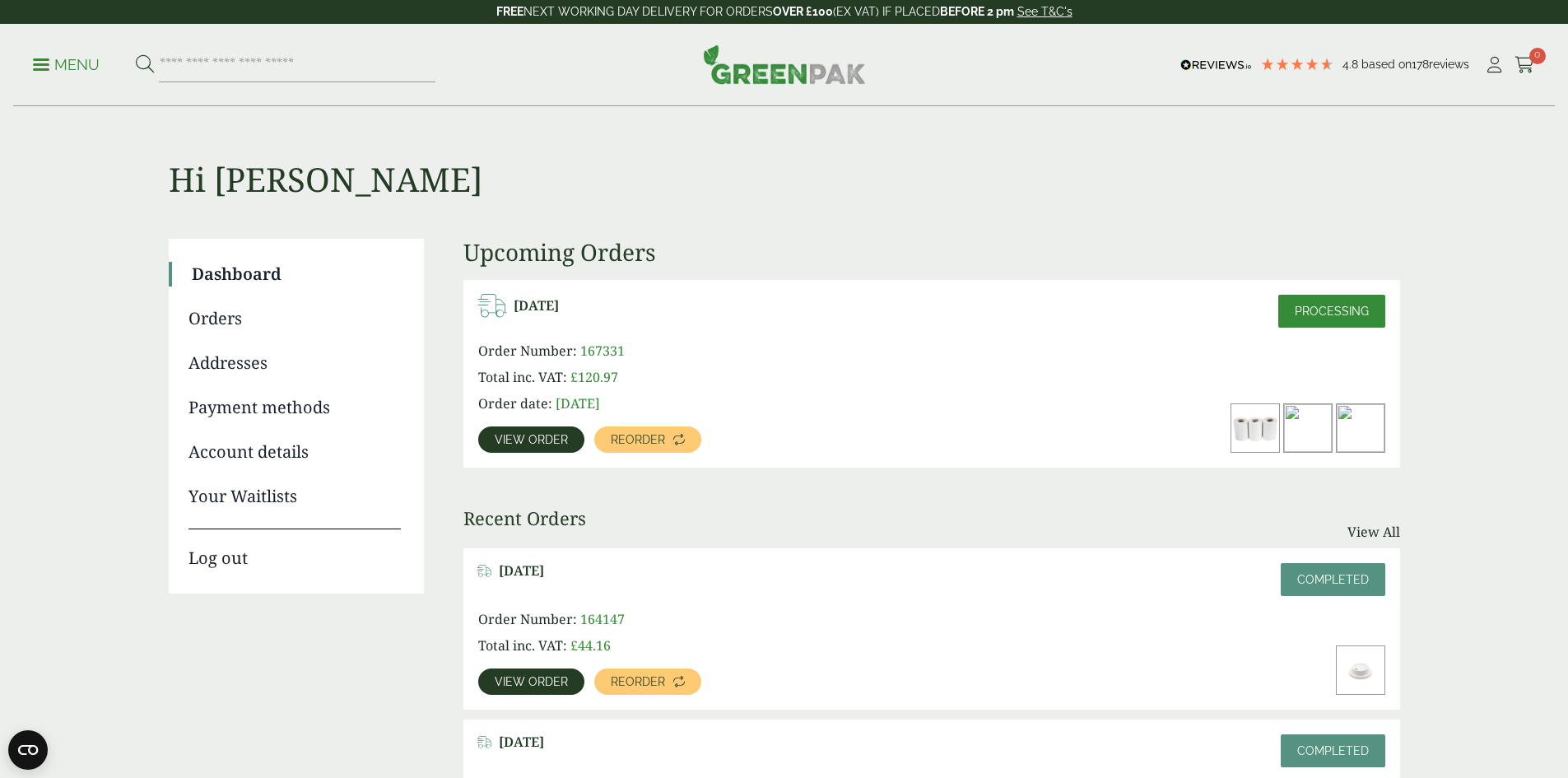
click at [551, 440] on span "View order" at bounding box center [530, 440] width 73 height 12
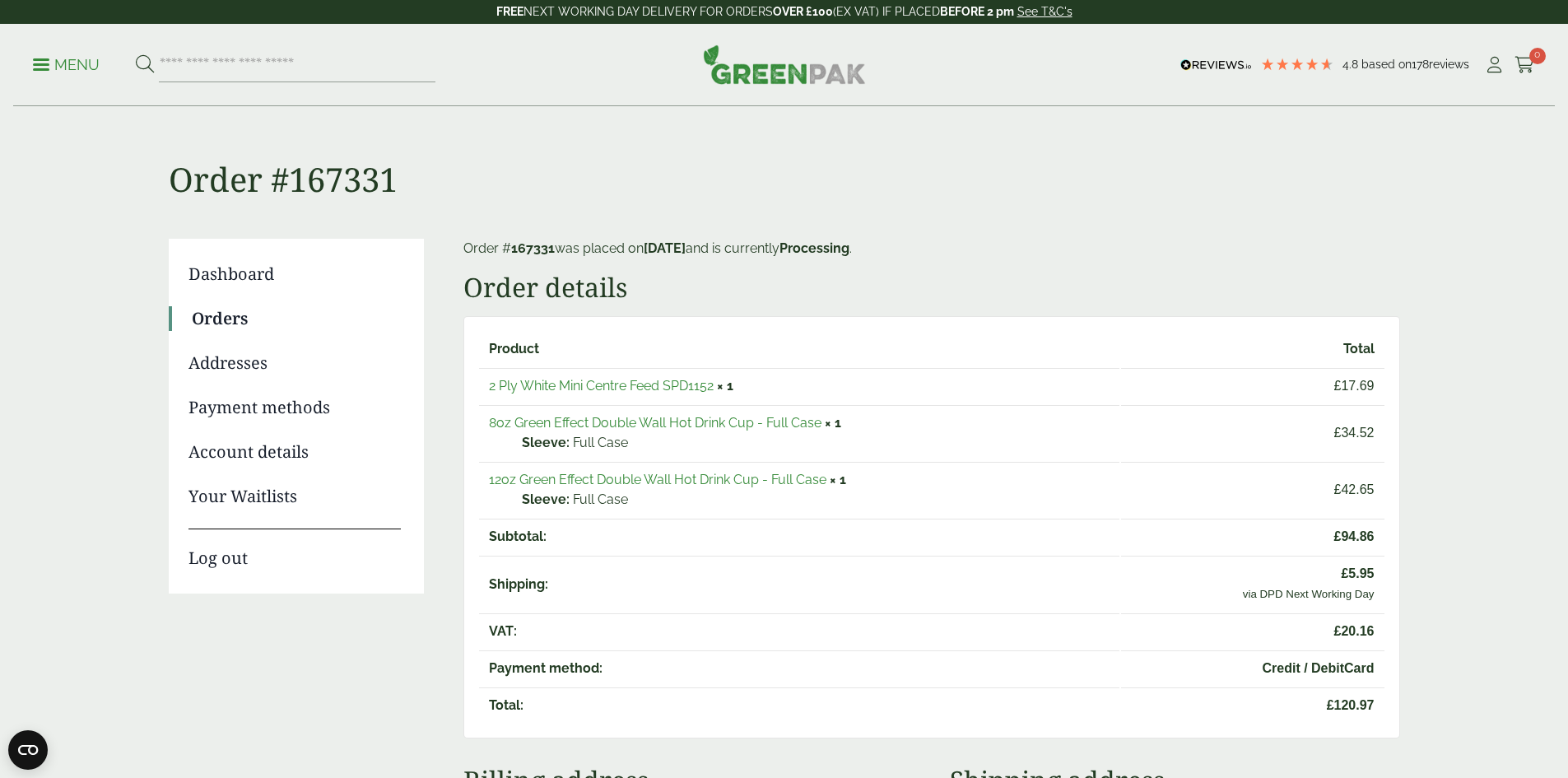
click at [756, 384] on td "2 Ply White Mini Centre Feed SPD1152 × 1" at bounding box center [798, 386] width 640 height 35
click at [756, 390] on td "2 Ply White Mini Centre Feed SPD1152 × 1" at bounding box center [798, 386] width 640 height 35
click at [1488, 66] on icon at bounding box center [1493, 64] width 20 height 17
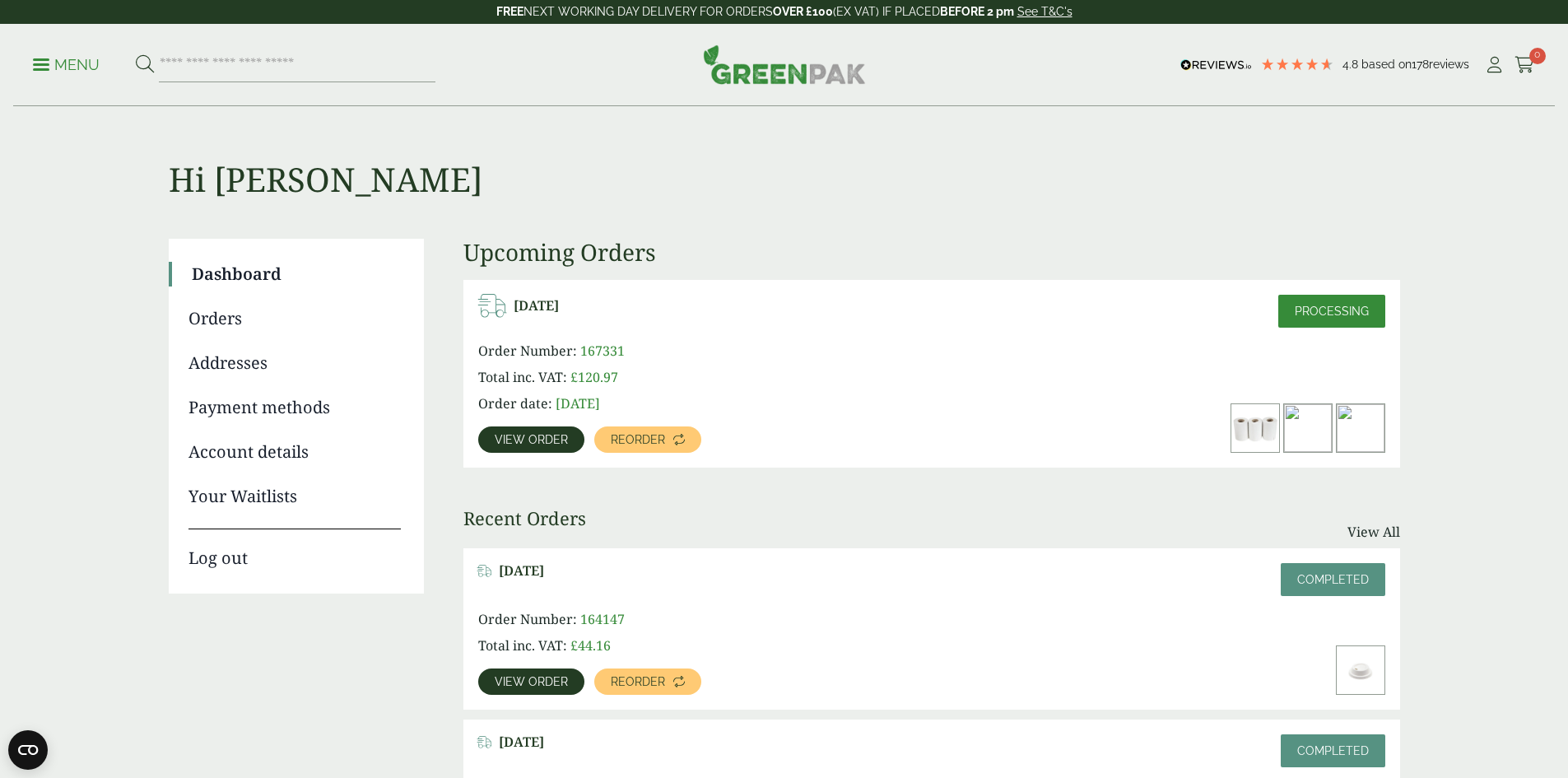
click at [1278, 318] on p "Processing" at bounding box center [1331, 311] width 107 height 33
click at [537, 442] on span "View order" at bounding box center [530, 440] width 73 height 12
